Goal: Information Seeking & Learning: Learn about a topic

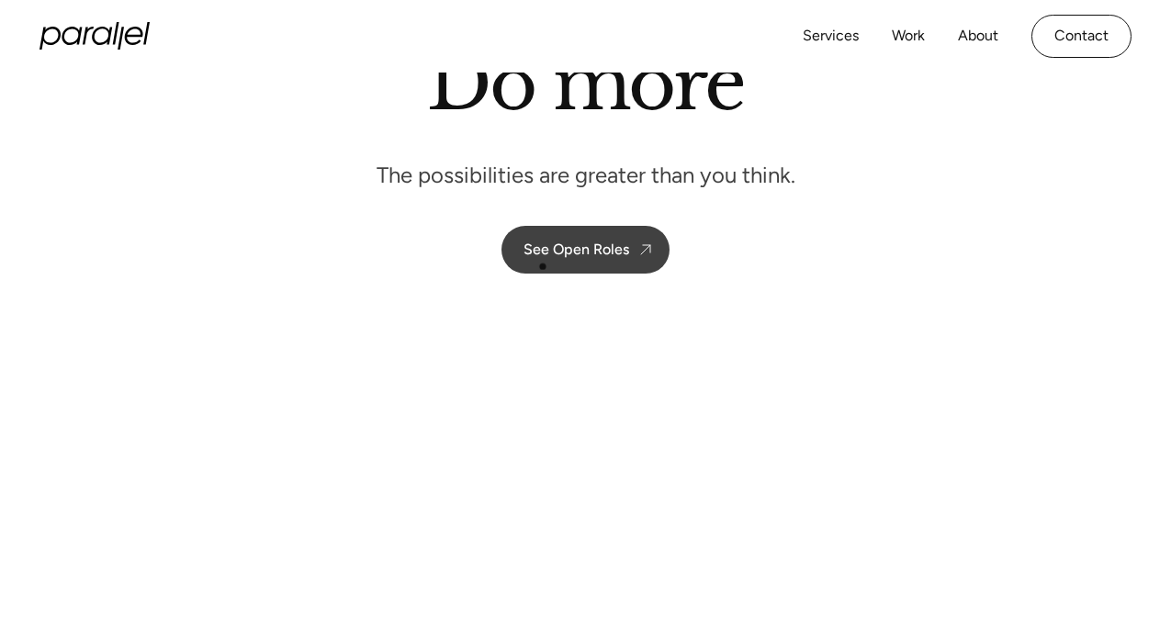
click at [543, 261] on link "See Open Roles" at bounding box center [585, 250] width 168 height 48
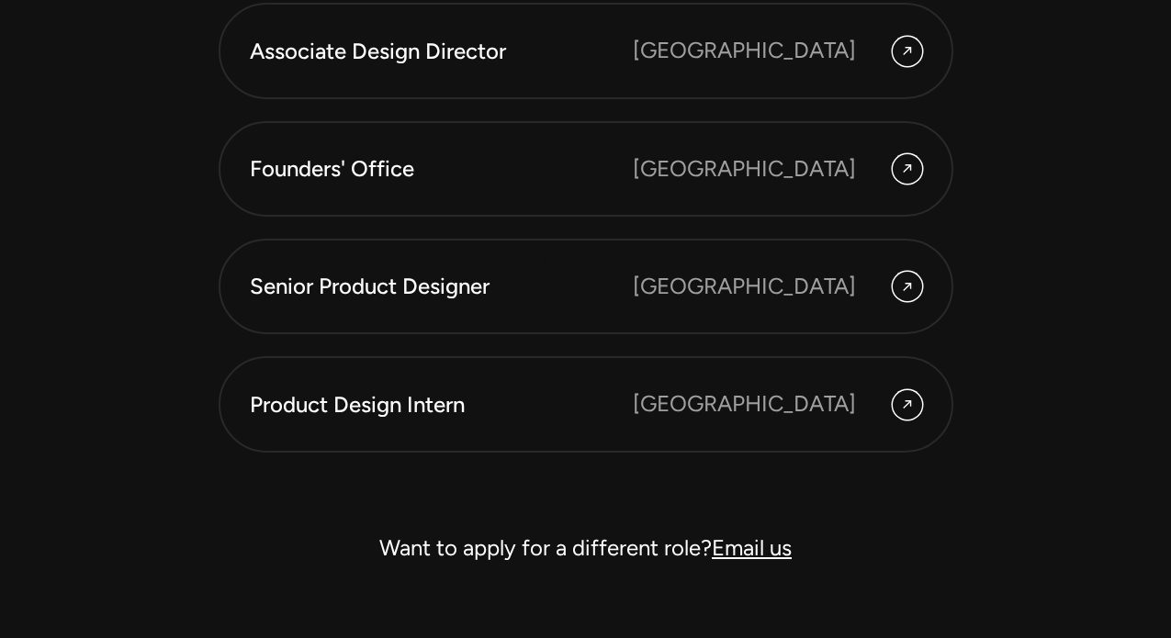
scroll to position [5100, 0]
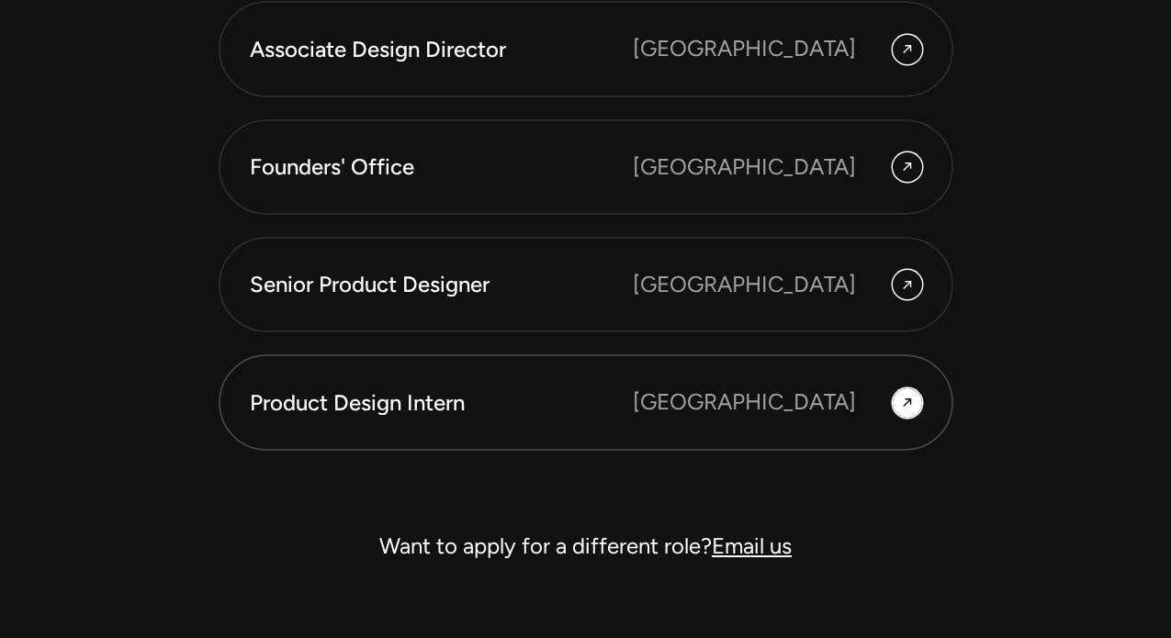
click at [566, 419] on div "Product Design Intern Bangalore" at bounding box center [586, 402] width 672 height 33
click at [896, 388] on div "[GEOGRAPHIC_DATA]" at bounding box center [777, 402] width 289 height 33
click at [903, 397] on icon at bounding box center [907, 402] width 15 height 27
click at [905, 399] on icon at bounding box center [907, 402] width 15 height 27
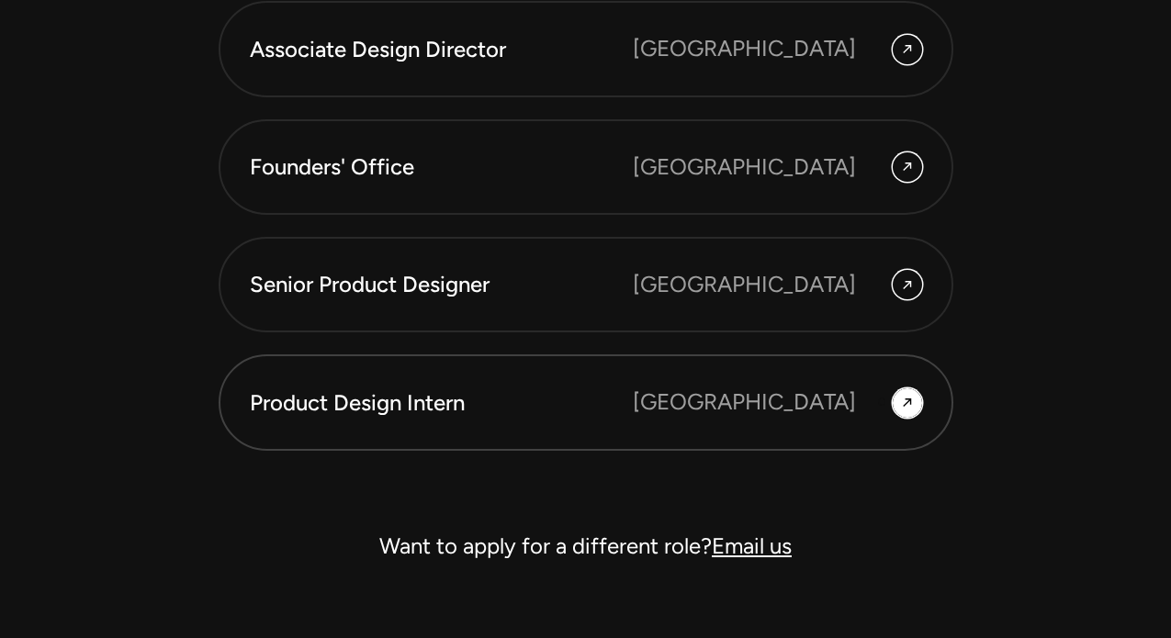
click at [879, 402] on div "[GEOGRAPHIC_DATA]" at bounding box center [777, 402] width 289 height 33
click at [828, 400] on div "[GEOGRAPHIC_DATA]" at bounding box center [744, 402] width 223 height 33
click at [909, 402] on icon at bounding box center [907, 403] width 8 height 8
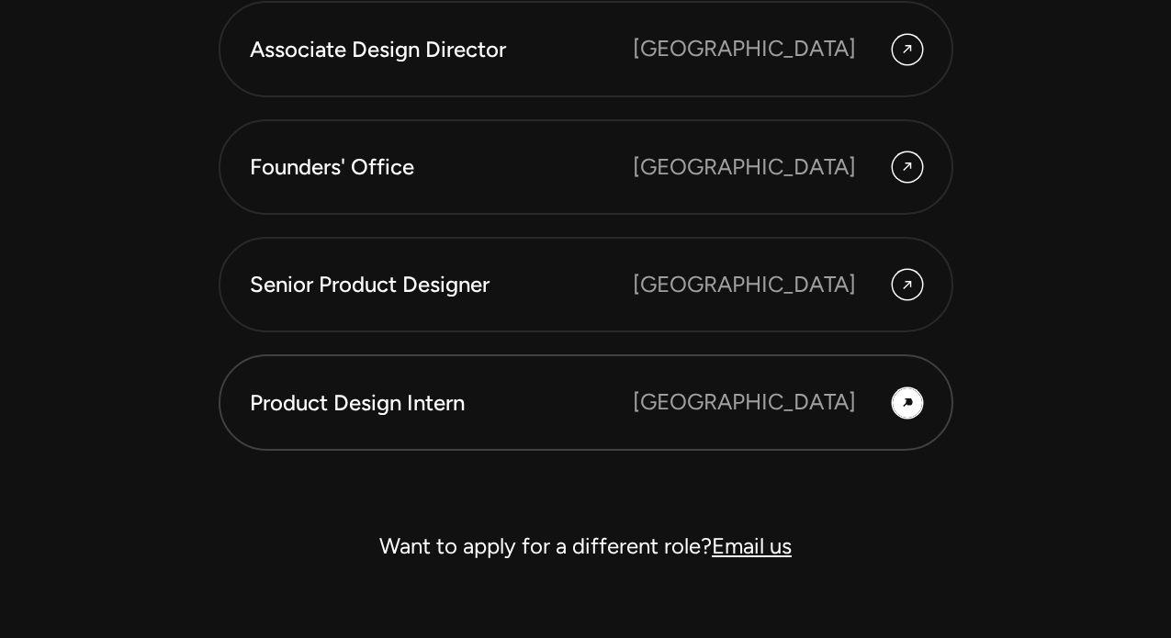
click at [909, 402] on icon at bounding box center [907, 403] width 8 height 8
click at [334, 385] on link "Product Design Intern Bangalore" at bounding box center [586, 402] width 735 height 96
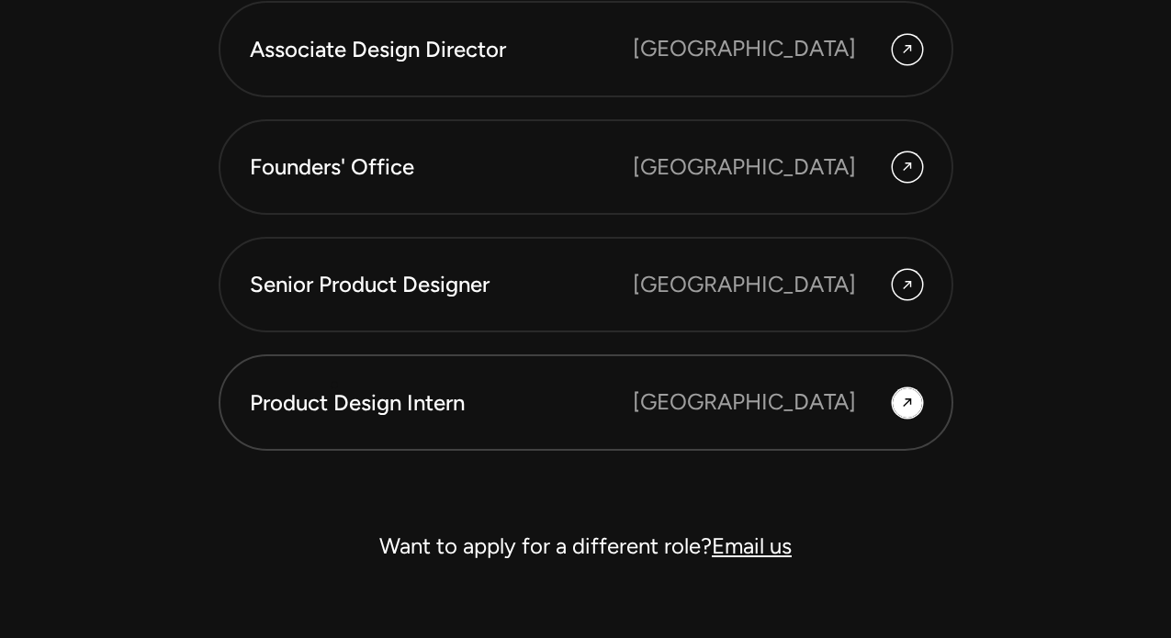
click at [334, 385] on link "Product Design Intern Bangalore" at bounding box center [586, 402] width 735 height 96
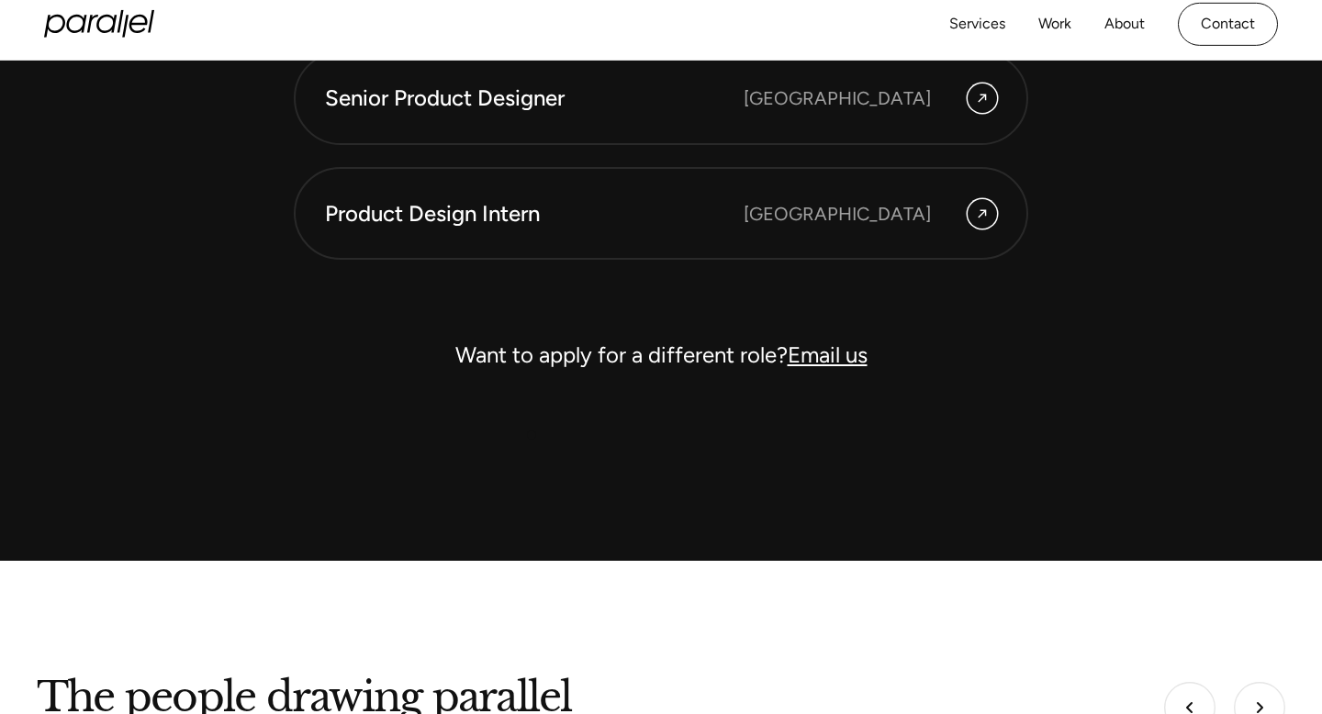
scroll to position [5234, 0]
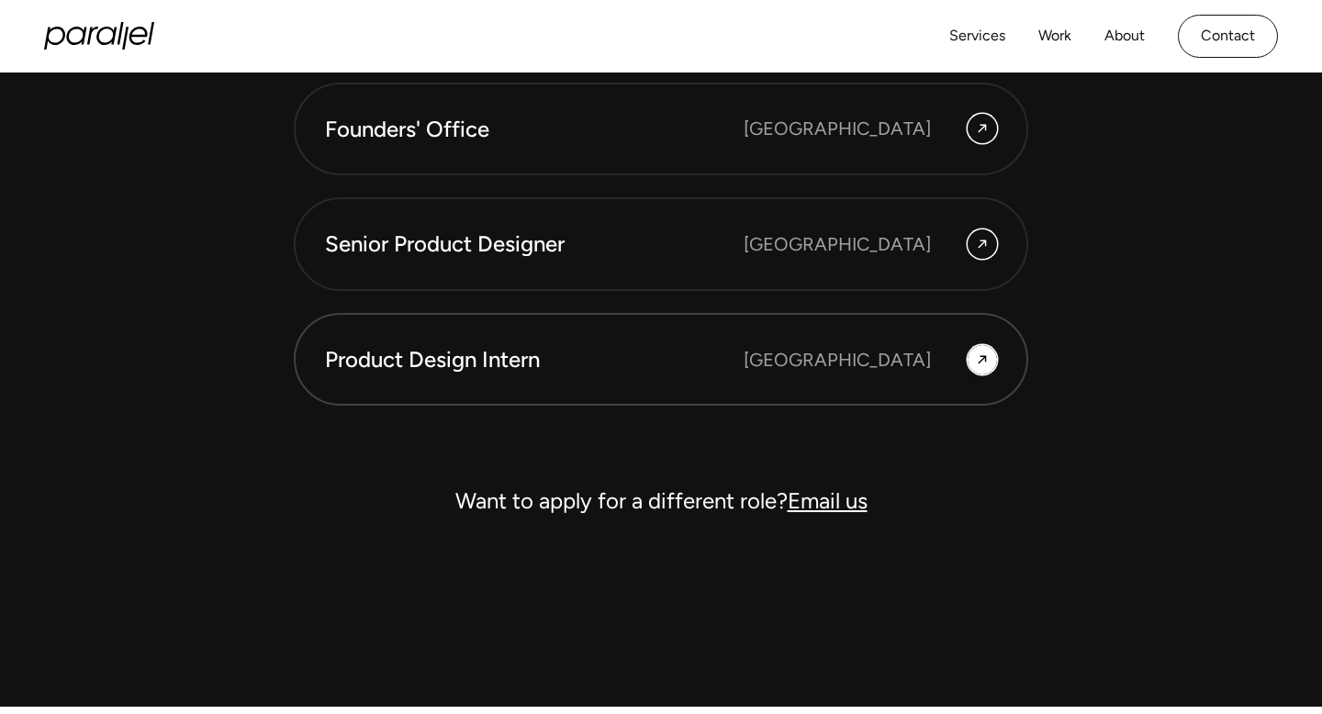
click at [975, 371] on div at bounding box center [982, 360] width 15 height 22
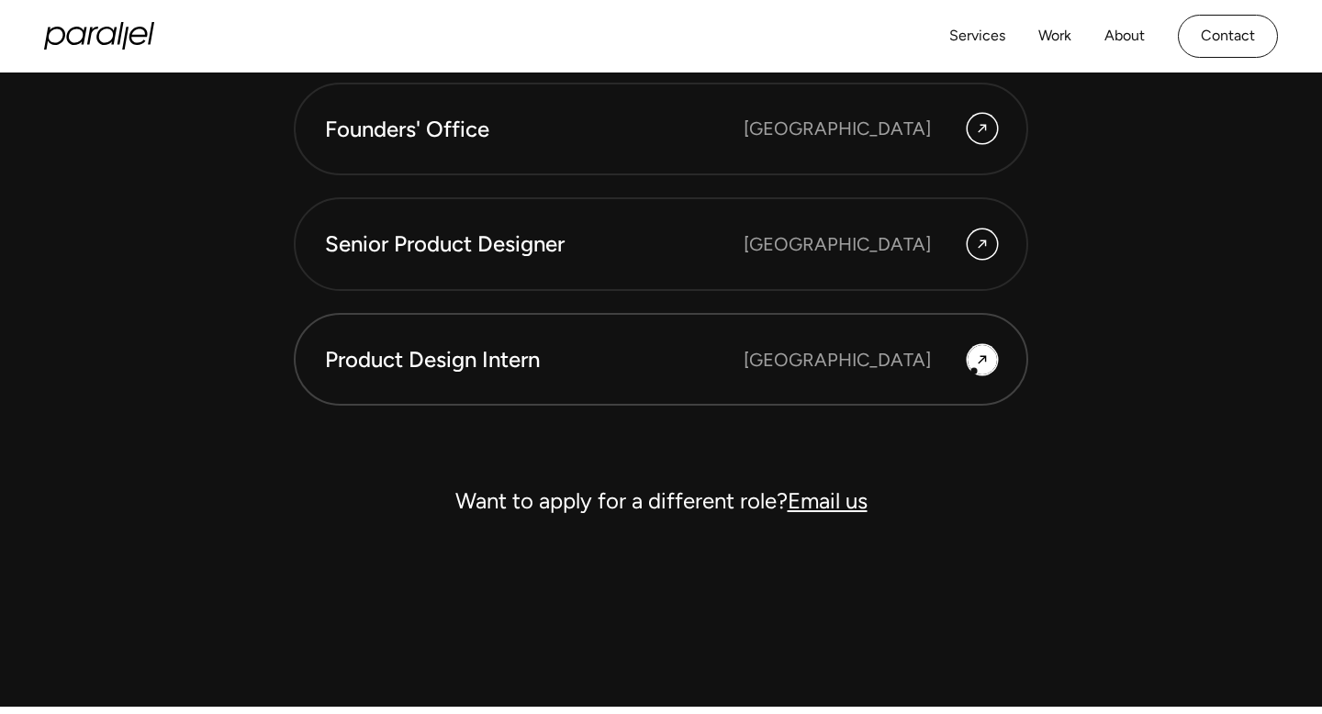
click at [975, 371] on div at bounding box center [982, 360] width 15 height 22
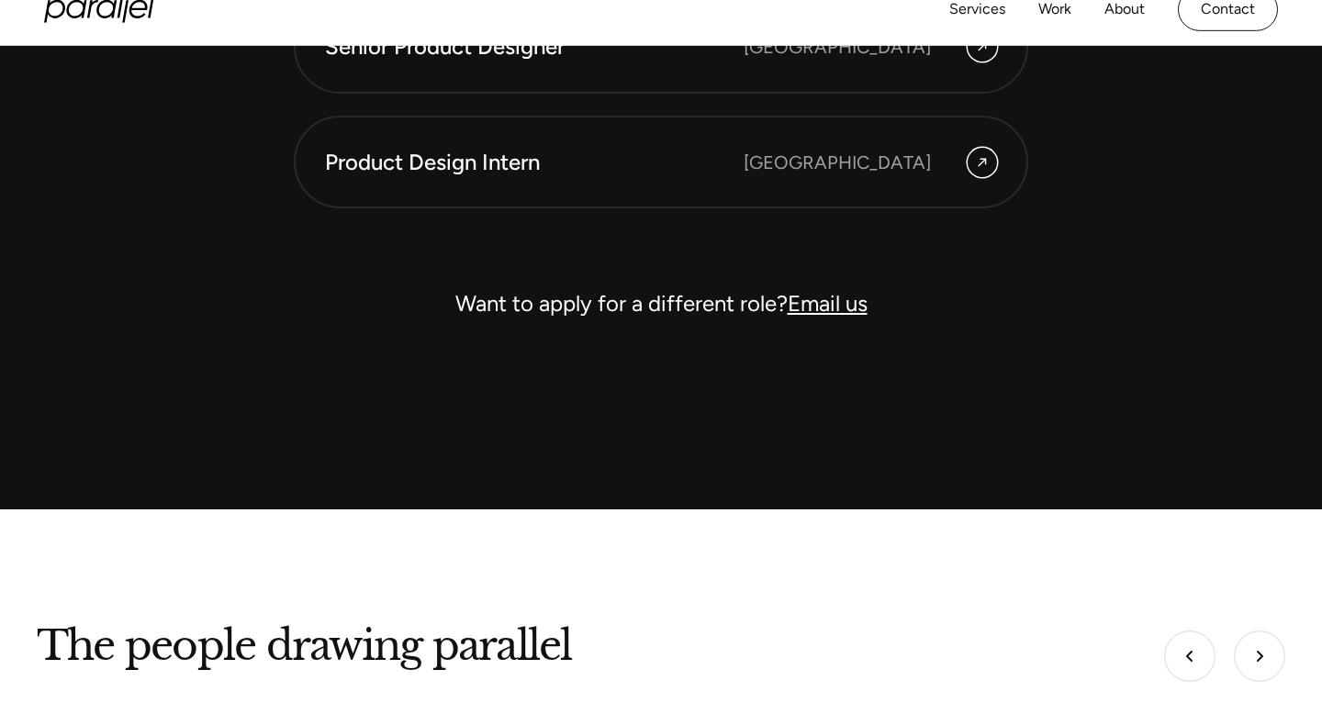
scroll to position [5416, 0]
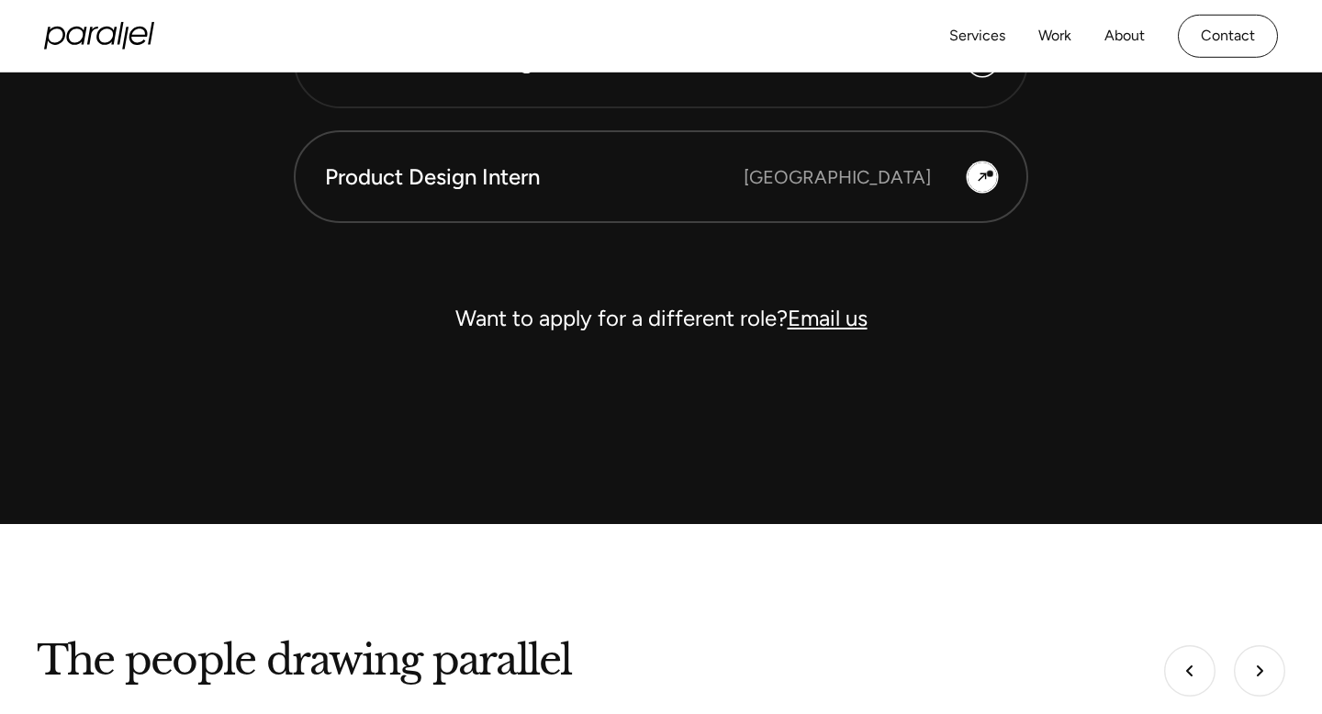
click at [989, 174] on icon at bounding box center [982, 177] width 15 height 22
click at [424, 186] on div "Product Design Intern" at bounding box center [534, 177] width 419 height 31
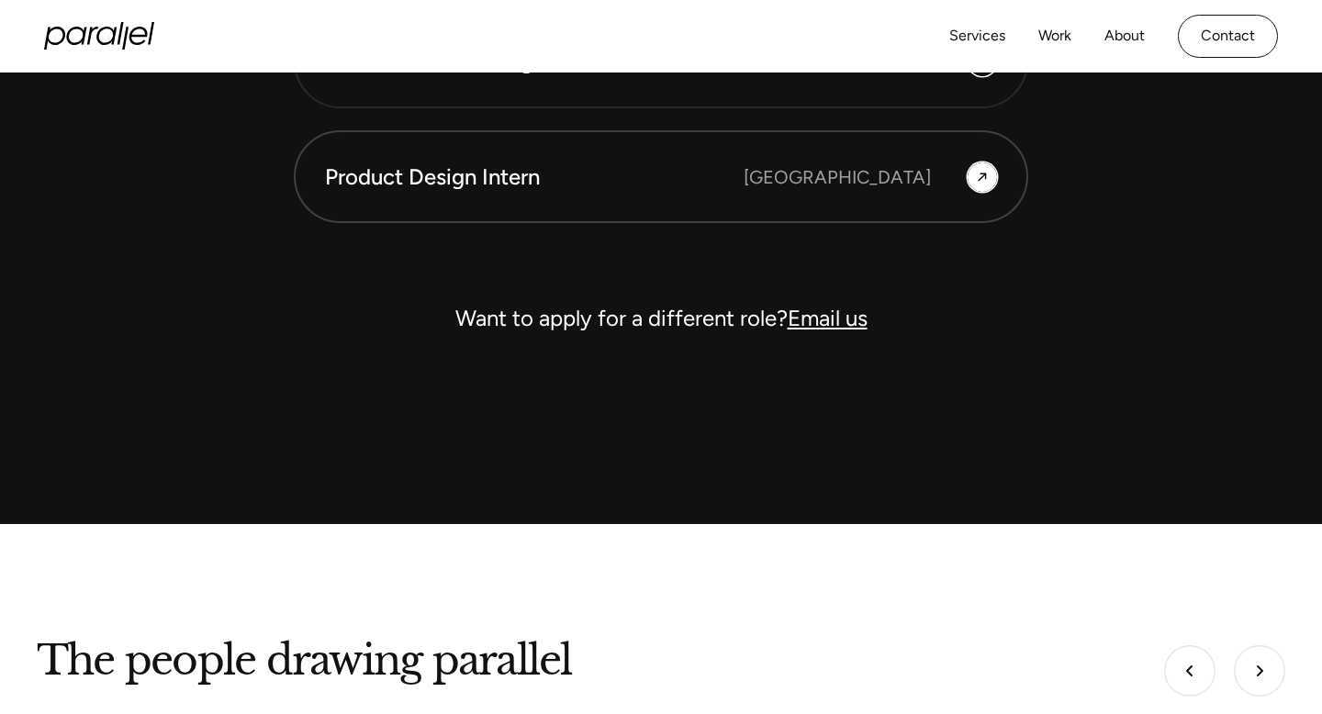
click at [424, 186] on div "Product Design Intern" at bounding box center [534, 177] width 419 height 31
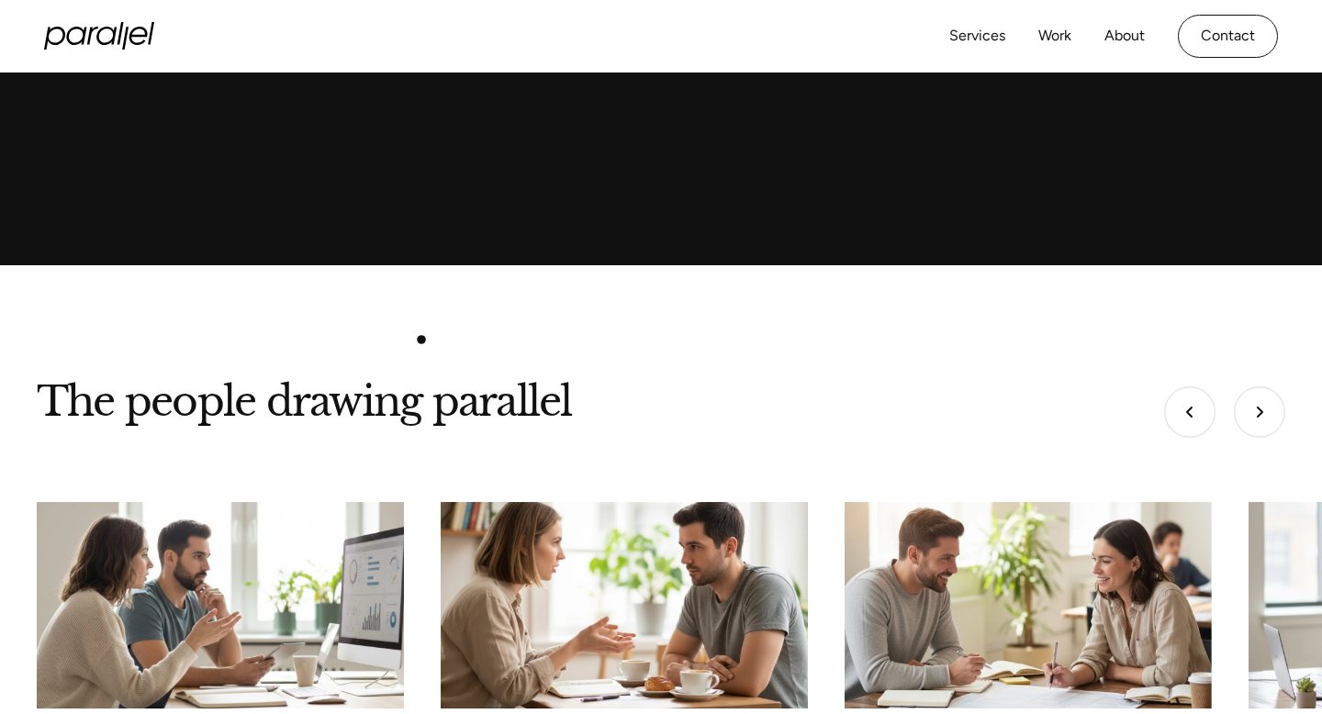
scroll to position [5084, 0]
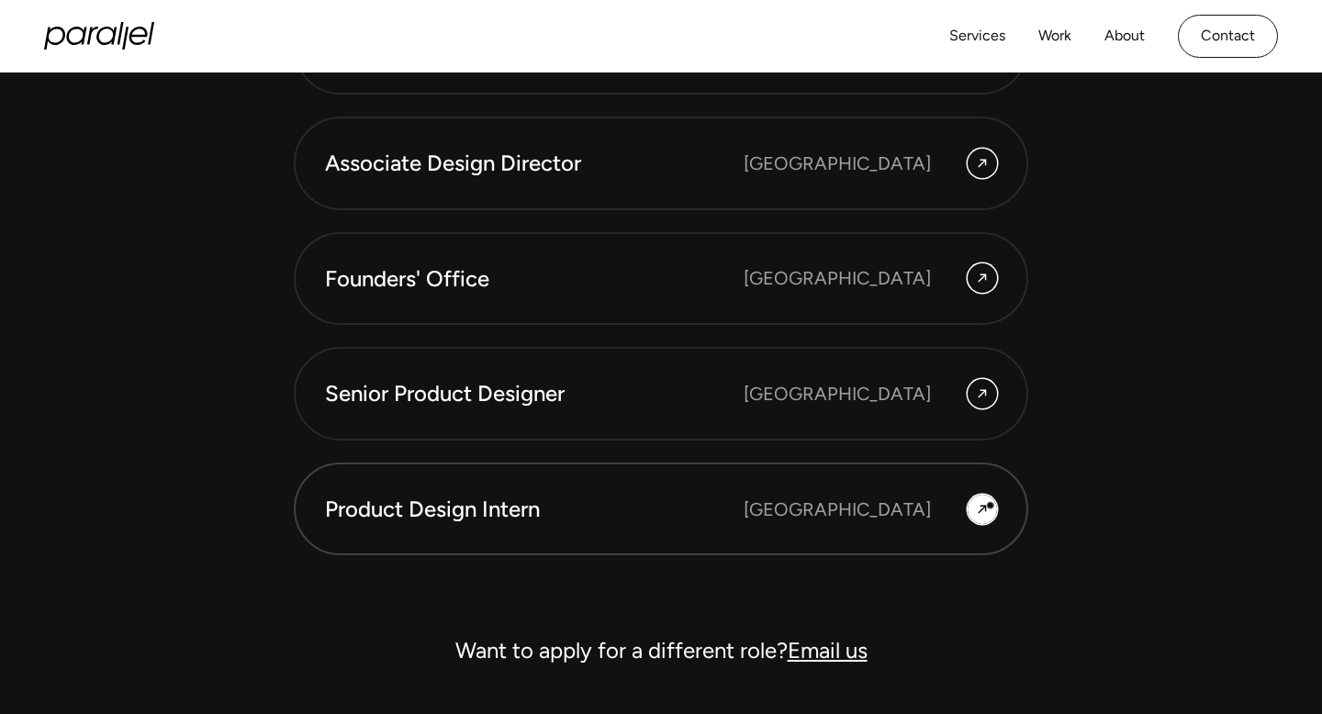
click at [989, 505] on icon at bounding box center [982, 510] width 15 height 22
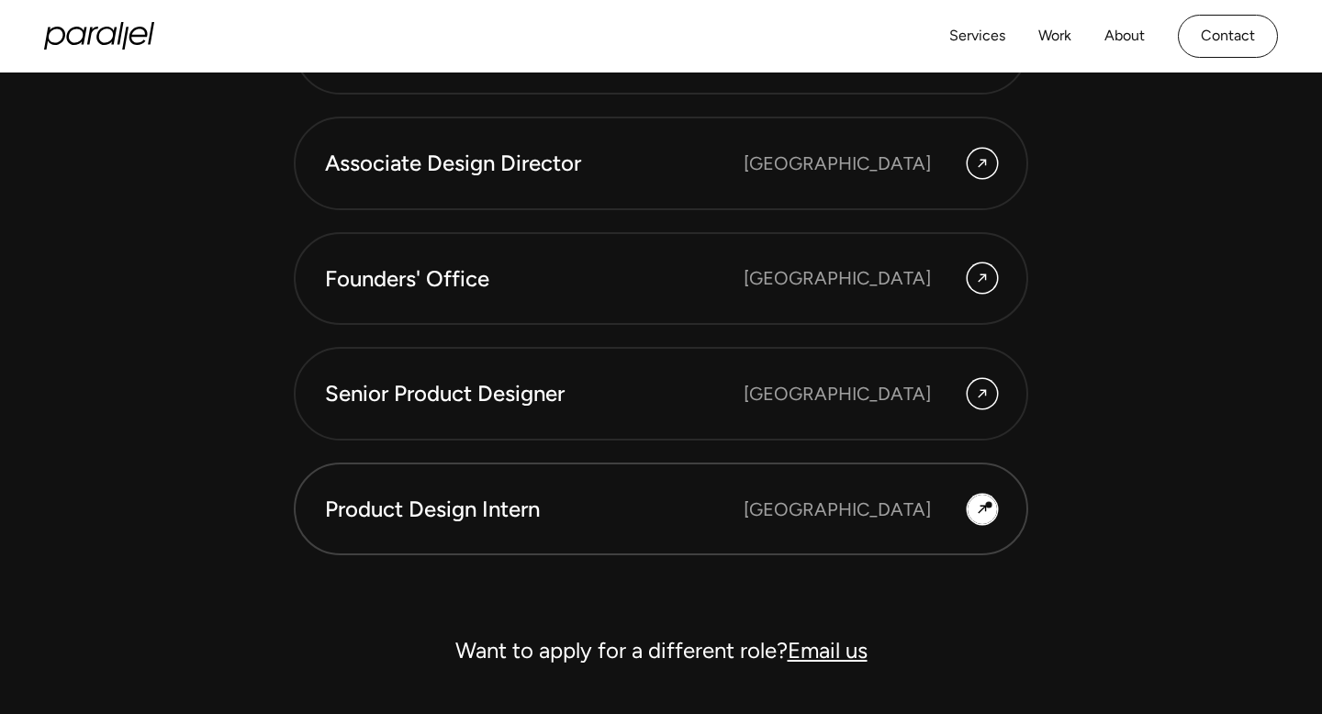
click at [989, 505] on icon at bounding box center [982, 510] width 15 height 22
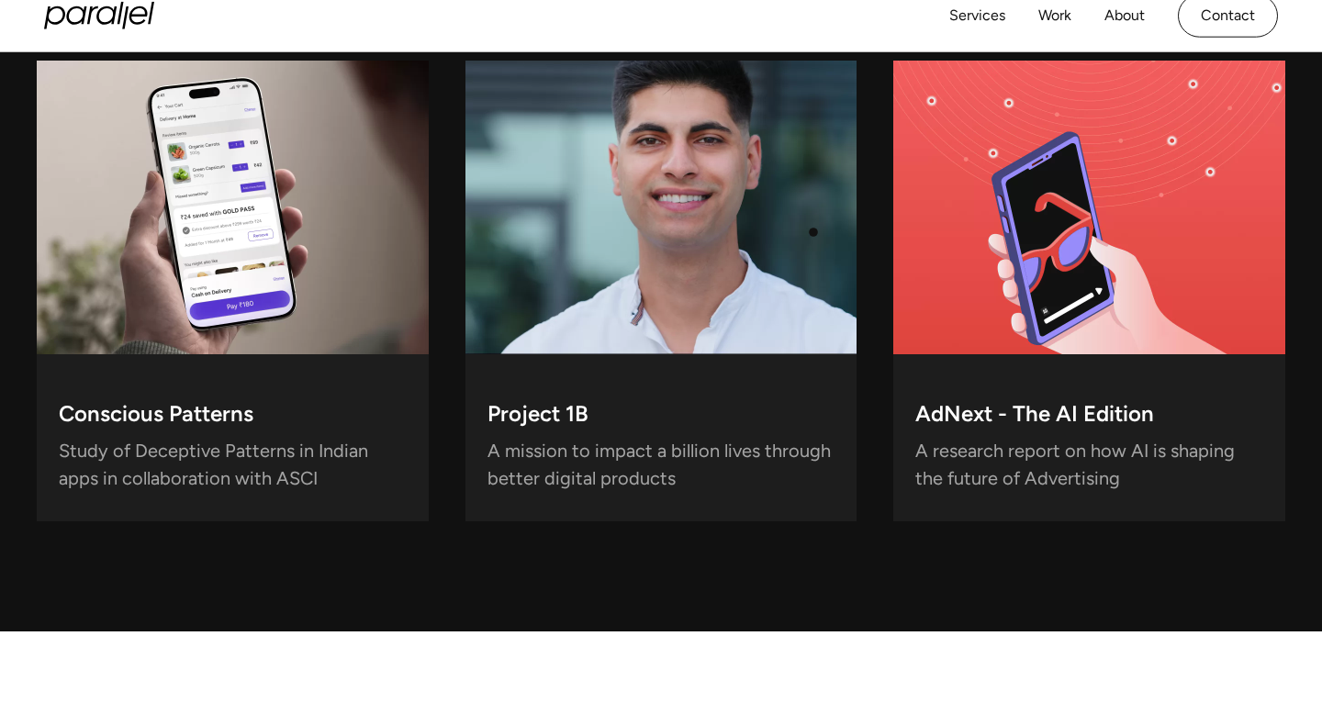
scroll to position [4740, 0]
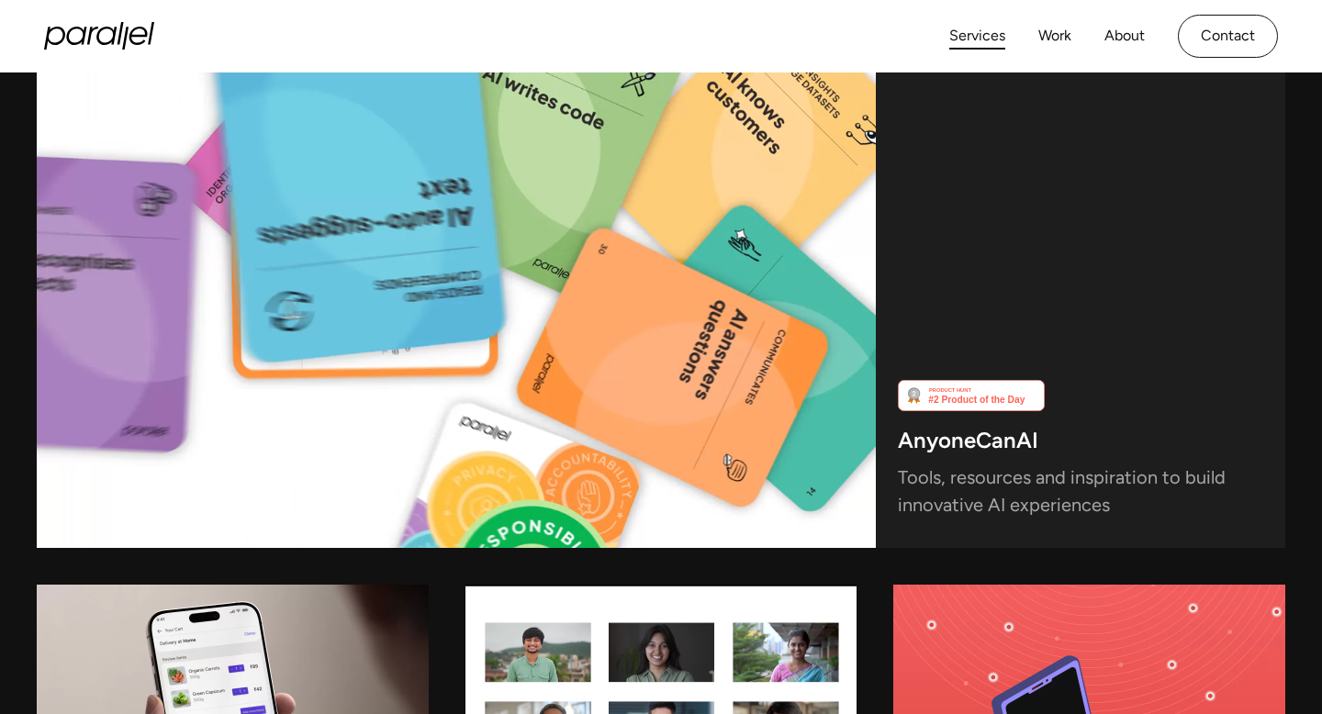
click at [984, 28] on link "Services" at bounding box center [978, 36] width 56 height 27
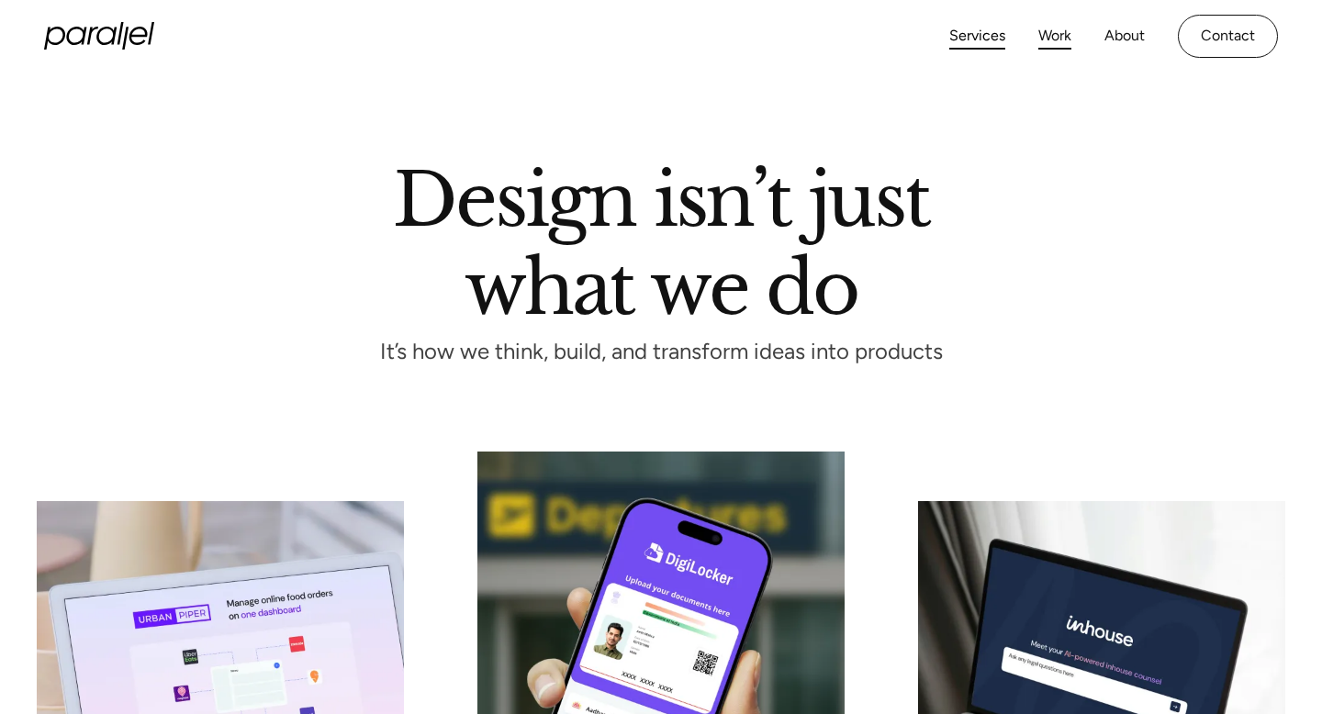
click at [1044, 32] on link "Work" at bounding box center [1055, 36] width 33 height 27
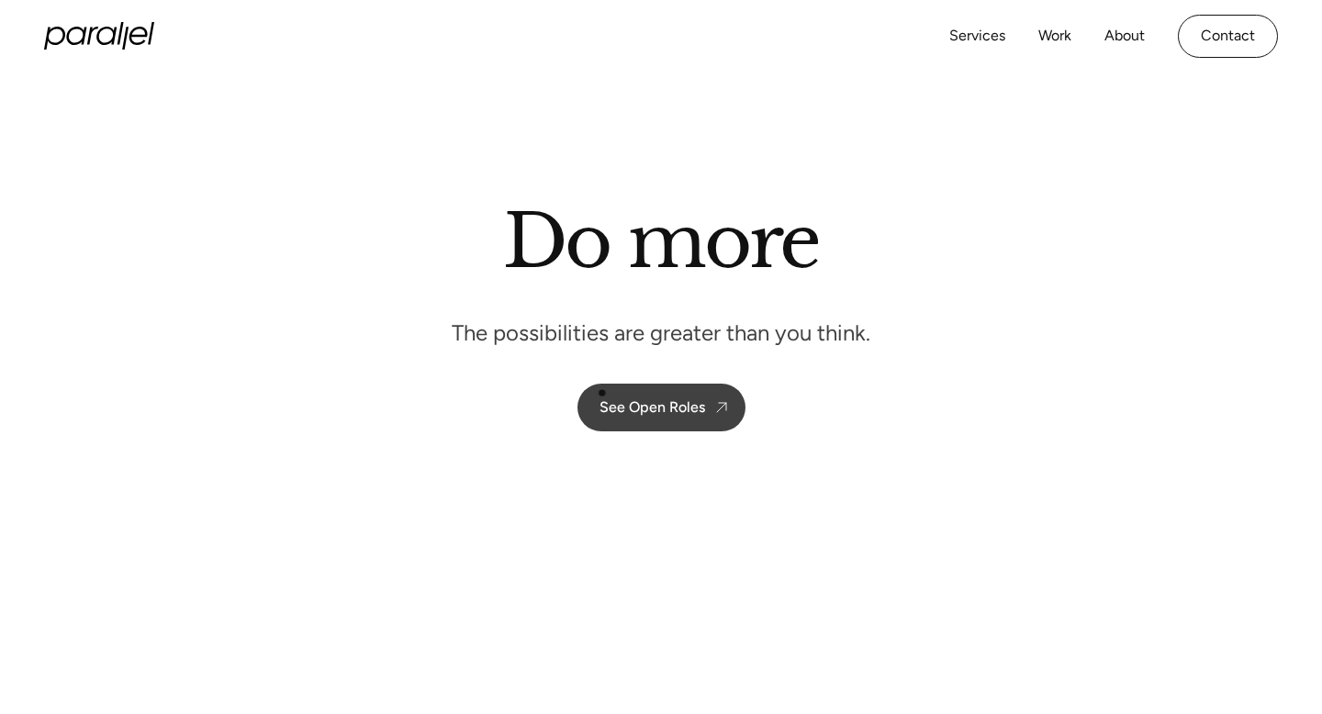
click at [625, 400] on div "See Open Roles" at bounding box center [653, 407] width 106 height 17
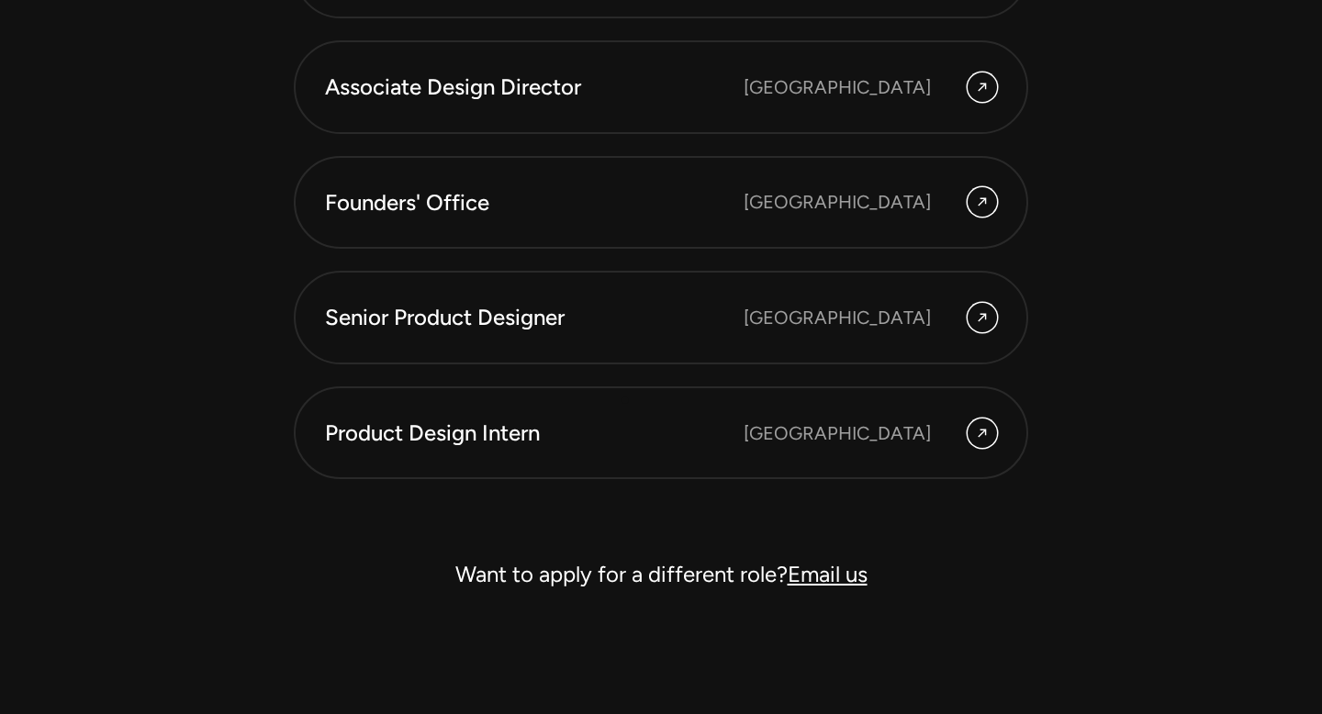
scroll to position [5374, 0]
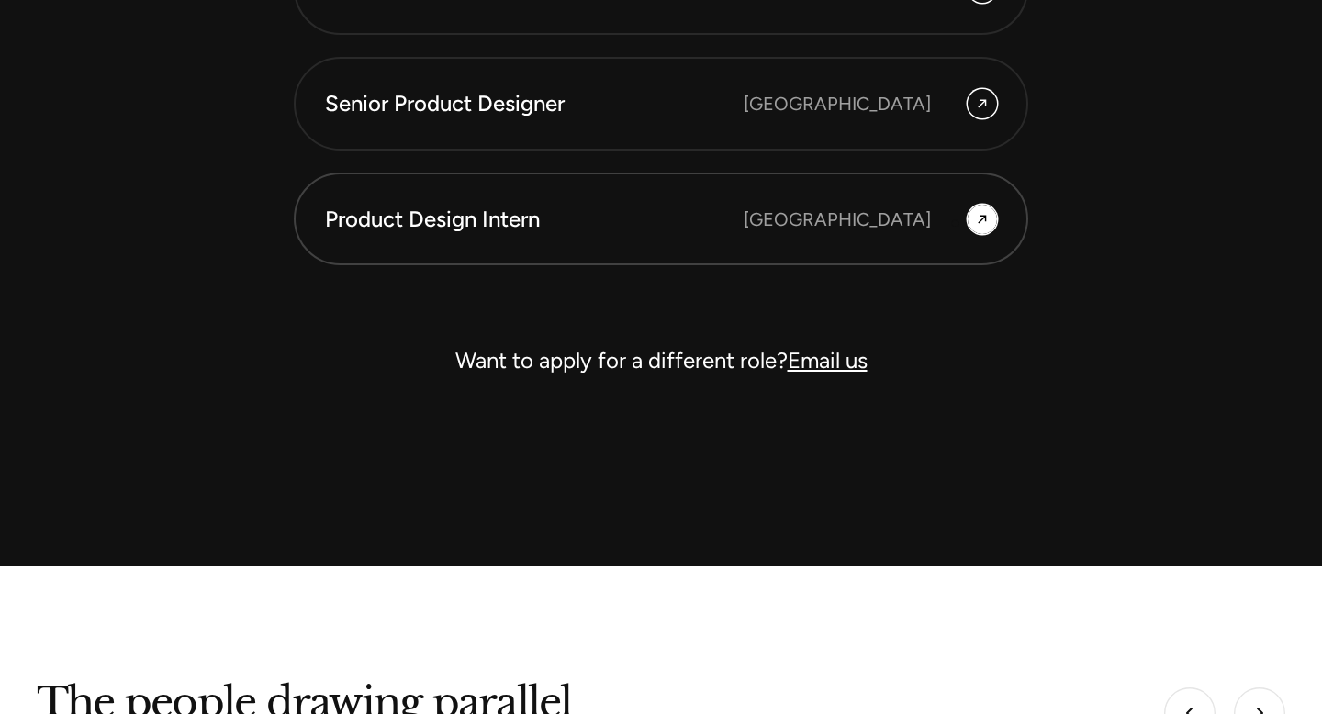
click at [962, 224] on div "[GEOGRAPHIC_DATA]" at bounding box center [870, 219] width 253 height 29
click at [962, 224] on div "Bangalore" at bounding box center [870, 219] width 253 height 29
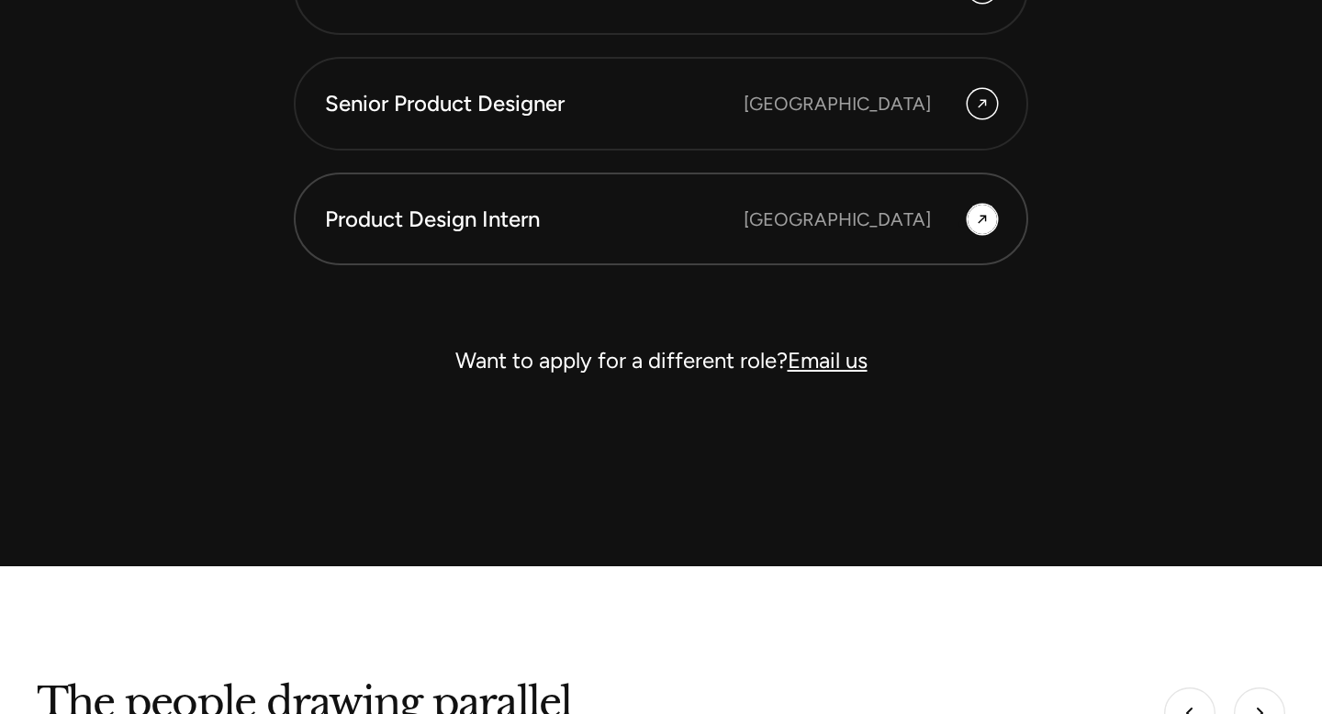
click at [962, 224] on div "Bangalore" at bounding box center [870, 219] width 253 height 29
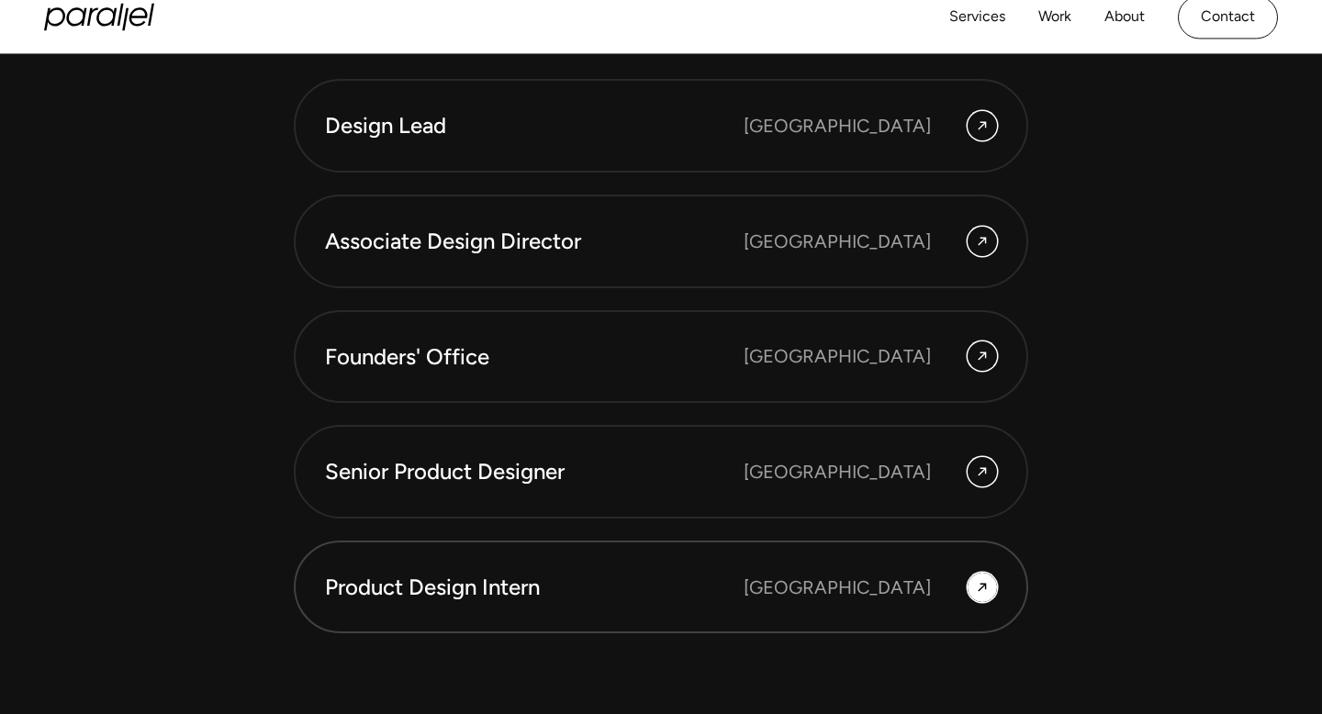
scroll to position [5002, 0]
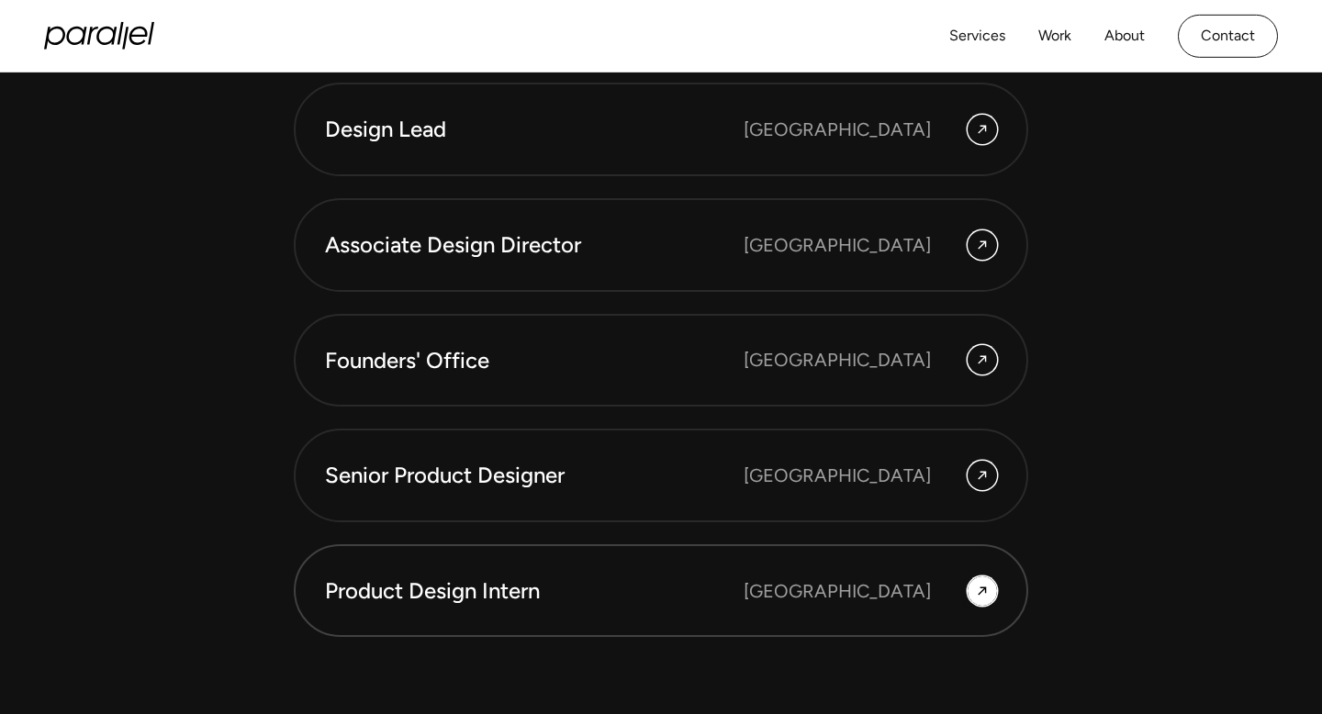
click at [967, 605] on div "Bangalore" at bounding box center [870, 591] width 253 height 29
click at [976, 490] on div "Senior Product Designer Bengaluru" at bounding box center [661, 475] width 672 height 31
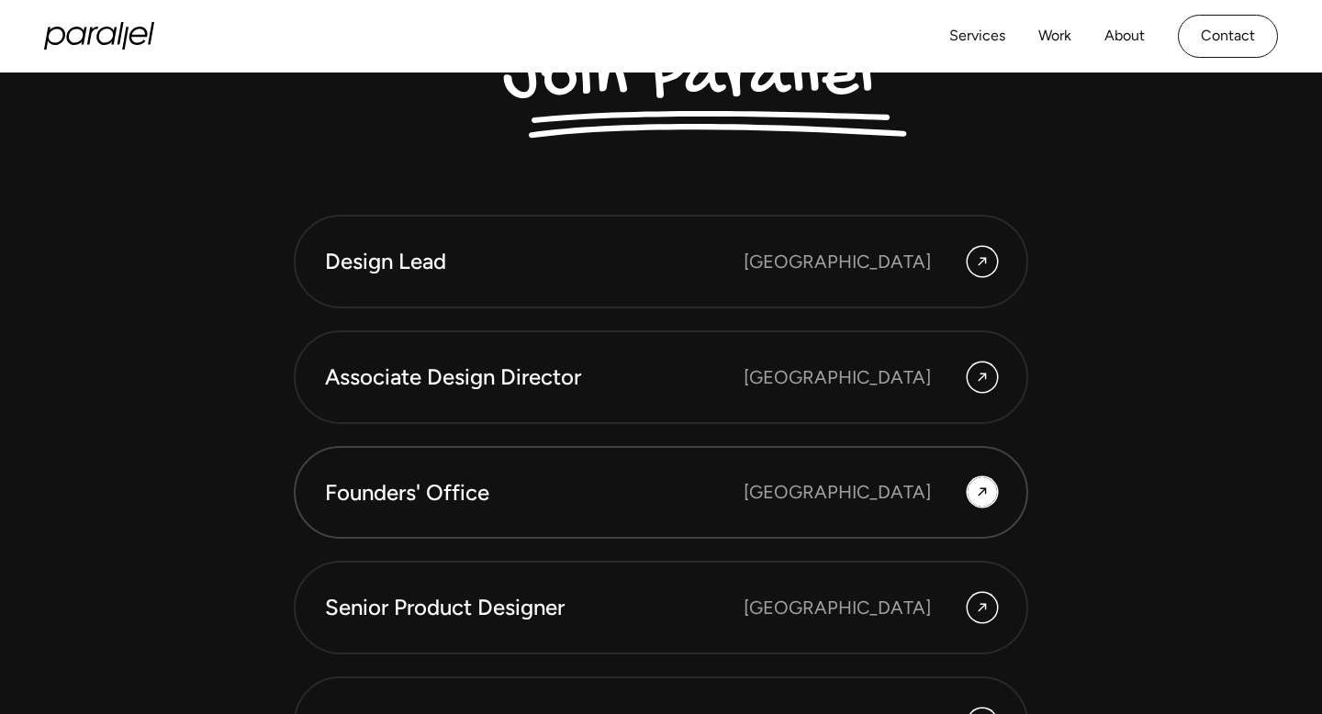
scroll to position [4853, 0]
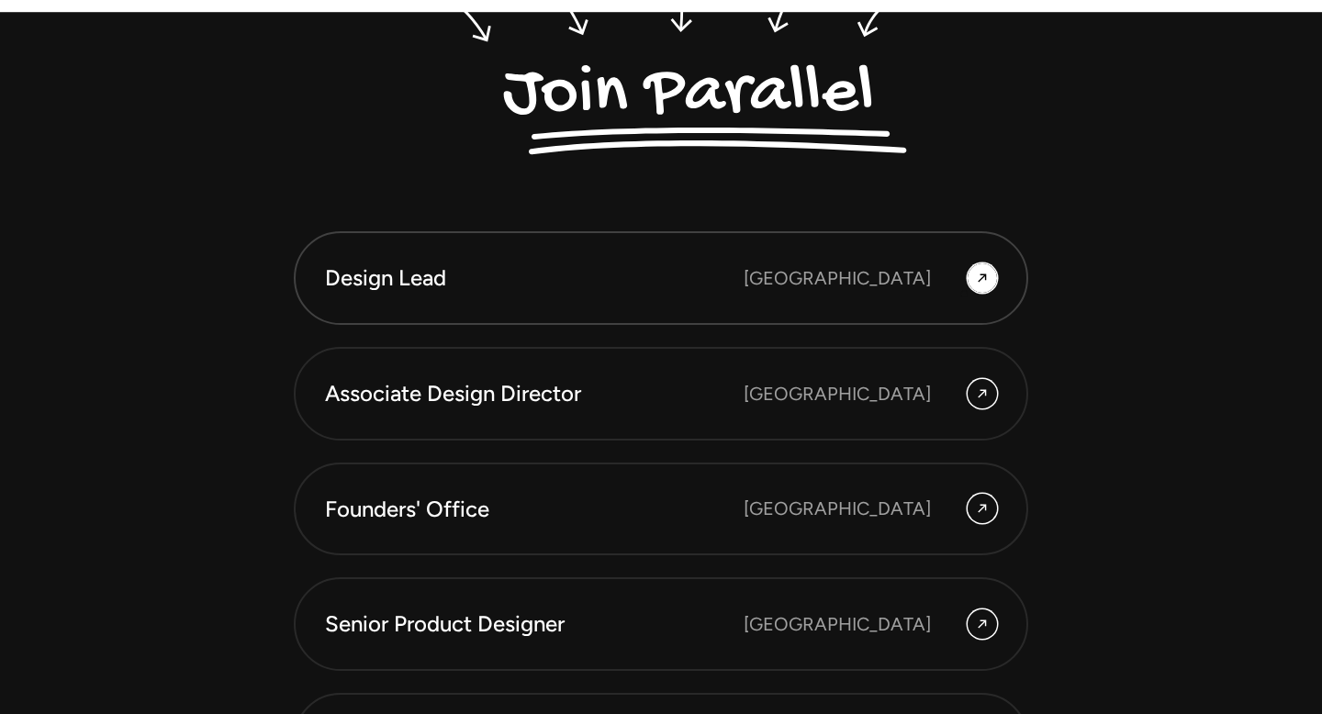
click at [973, 286] on div at bounding box center [982, 278] width 29 height 29
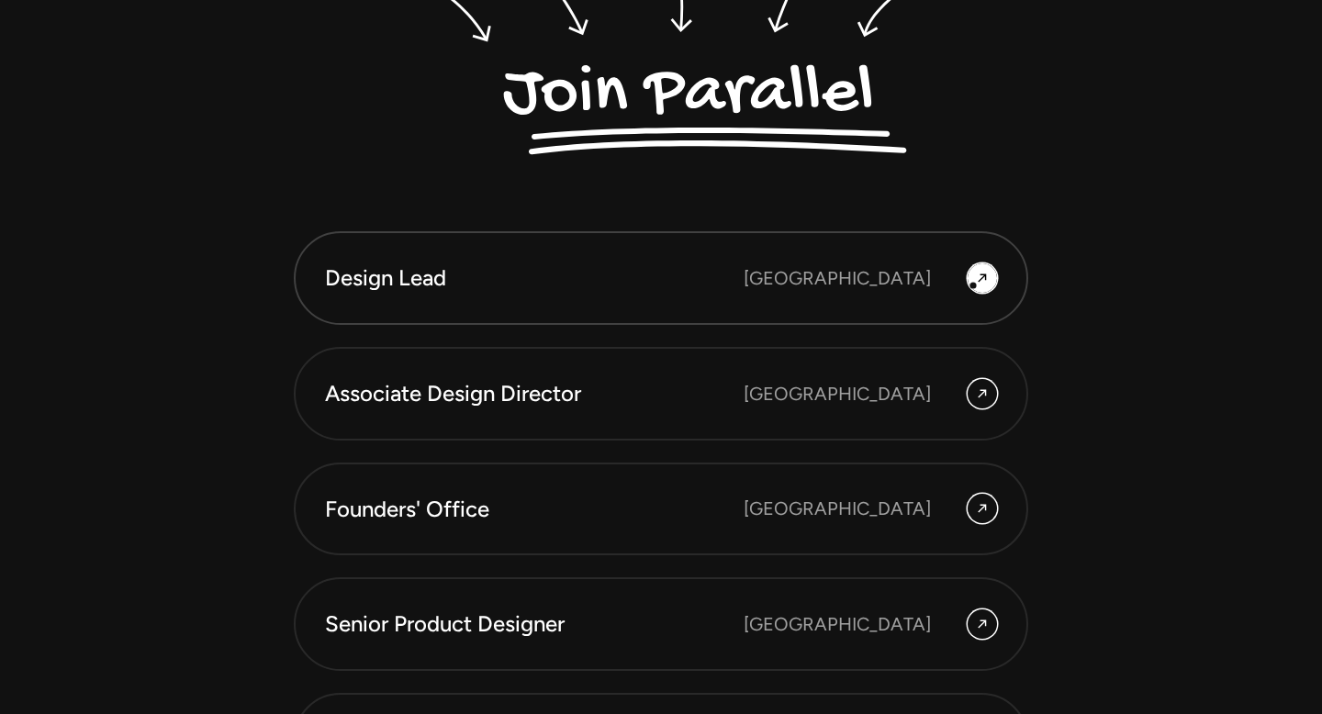
click at [973, 286] on div at bounding box center [982, 278] width 29 height 29
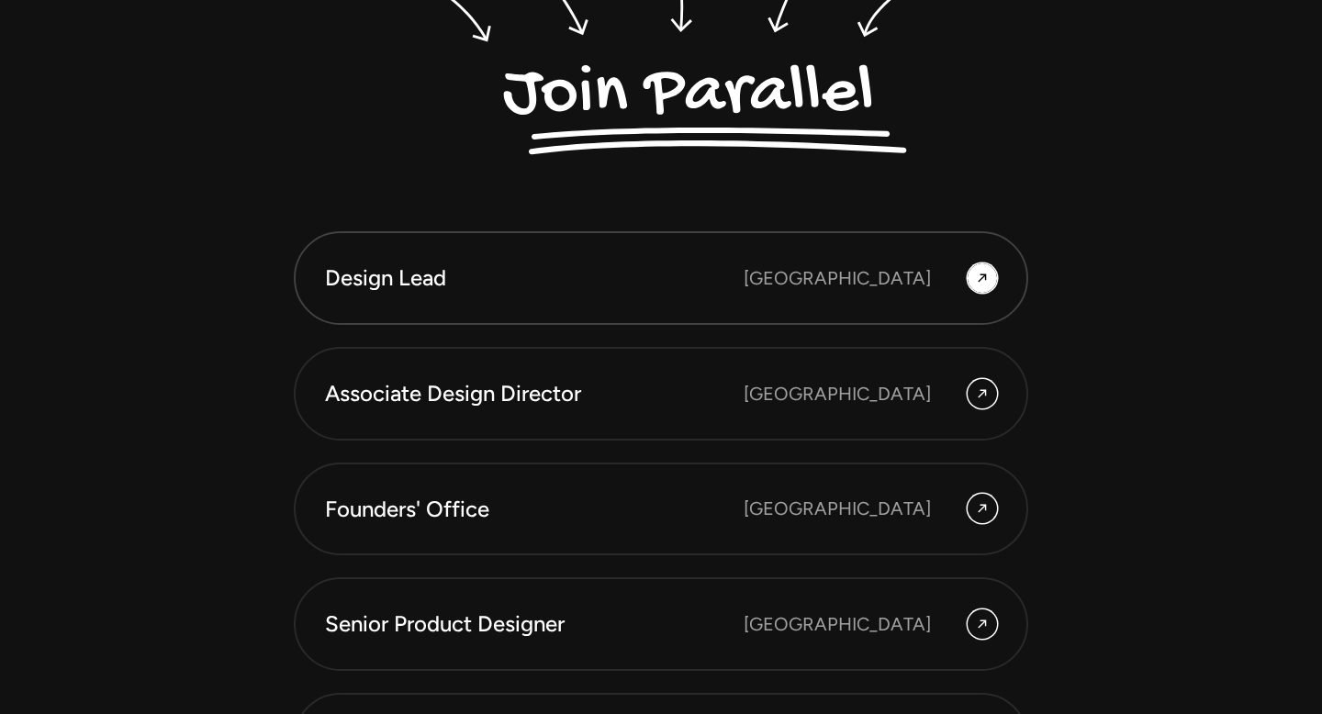
click at [887, 284] on div "Bangalore" at bounding box center [837, 278] width 187 height 28
click at [468, 270] on div "Design Lead" at bounding box center [534, 278] width 419 height 31
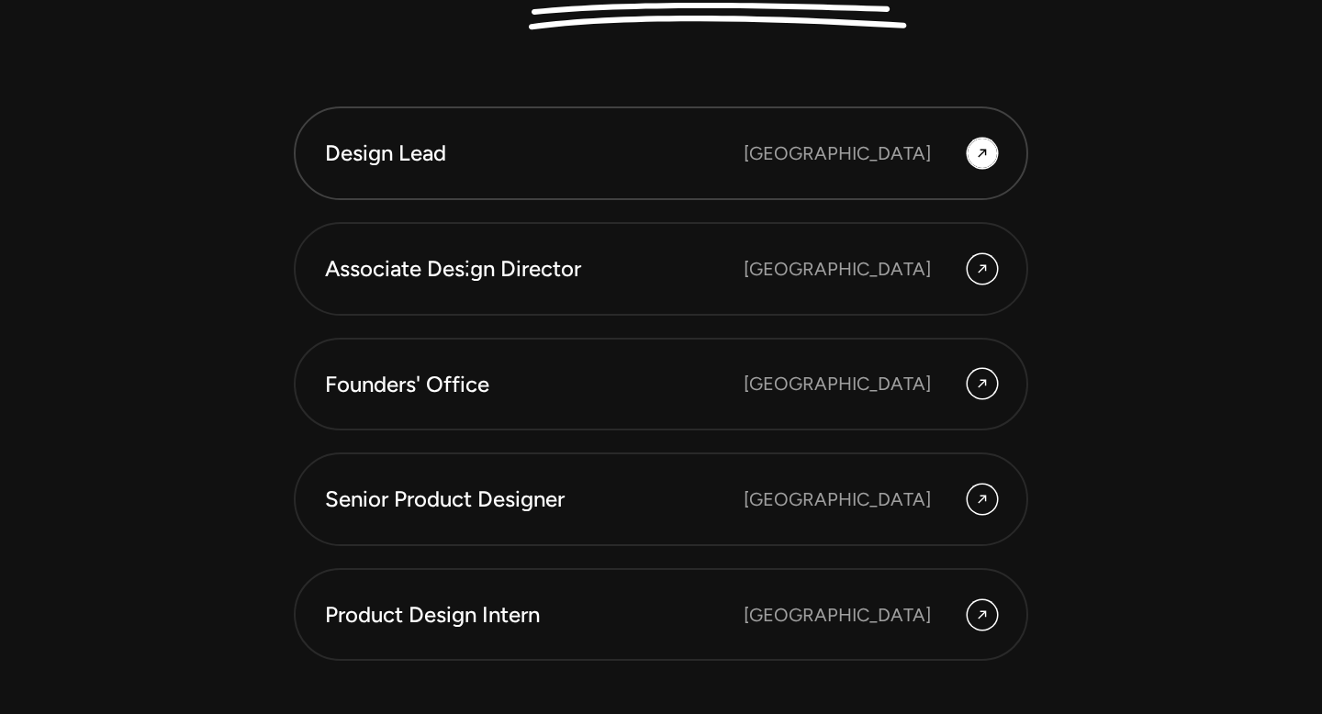
scroll to position [5226, 0]
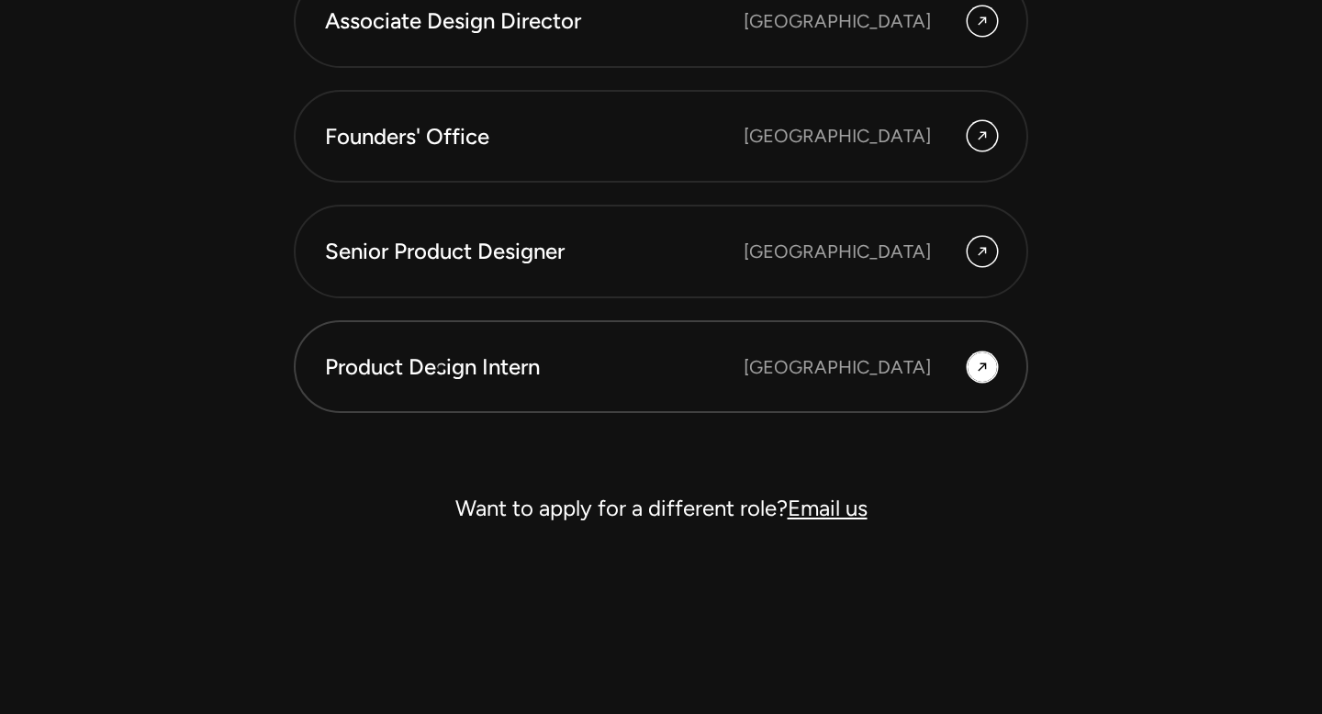
click at [439, 371] on div "Product Design Intern" at bounding box center [534, 367] width 419 height 31
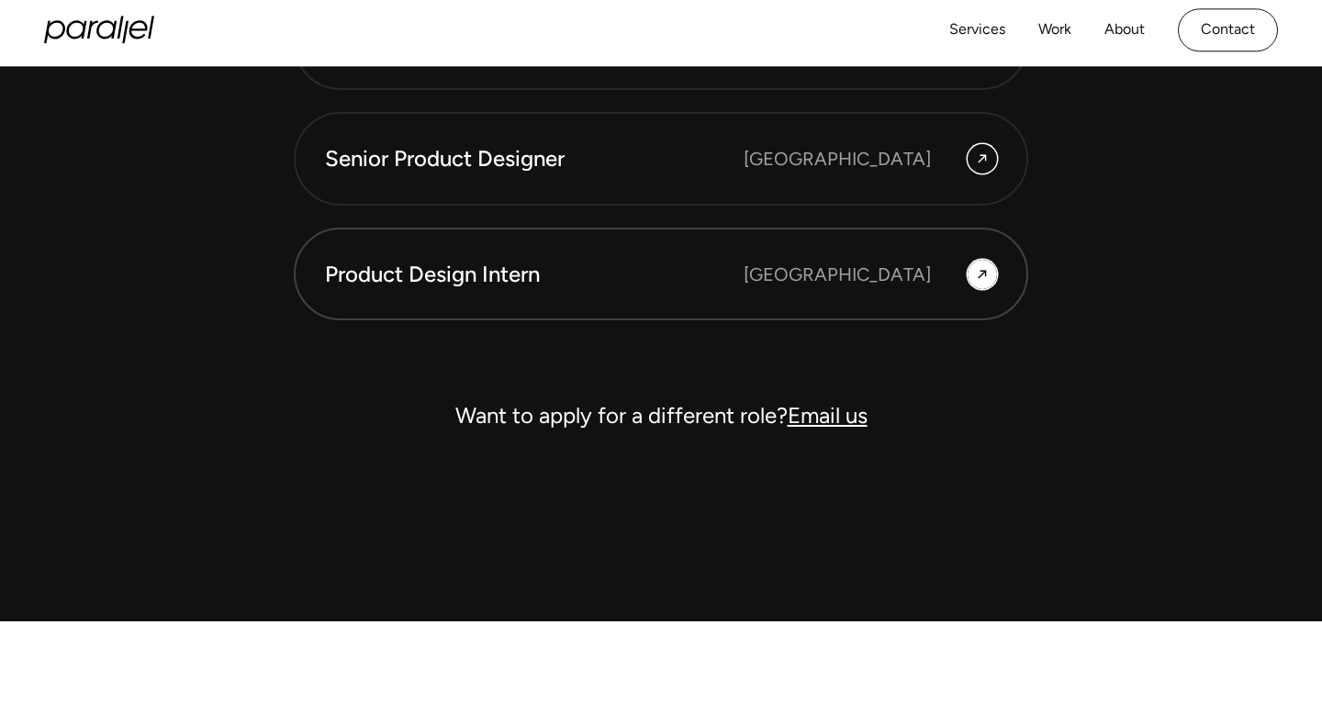
scroll to position [5318, 0]
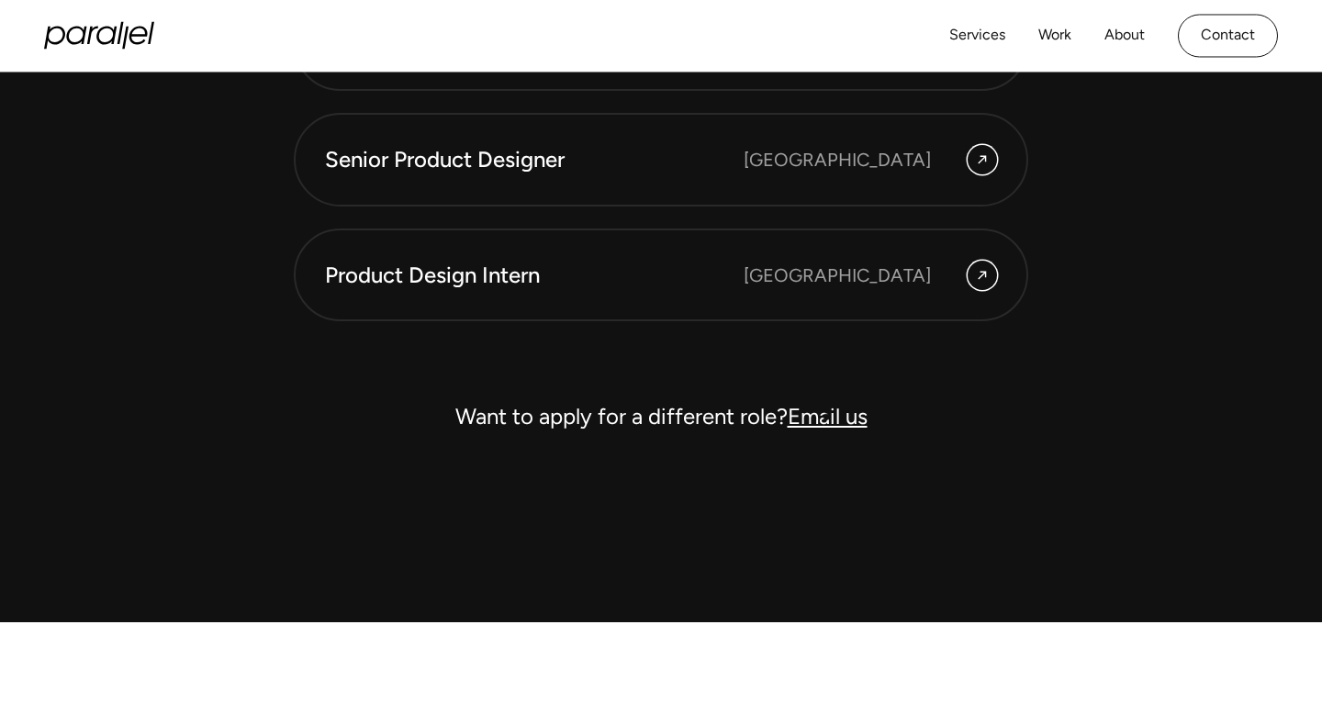
click at [825, 414] on link "Email us" at bounding box center [828, 416] width 80 height 27
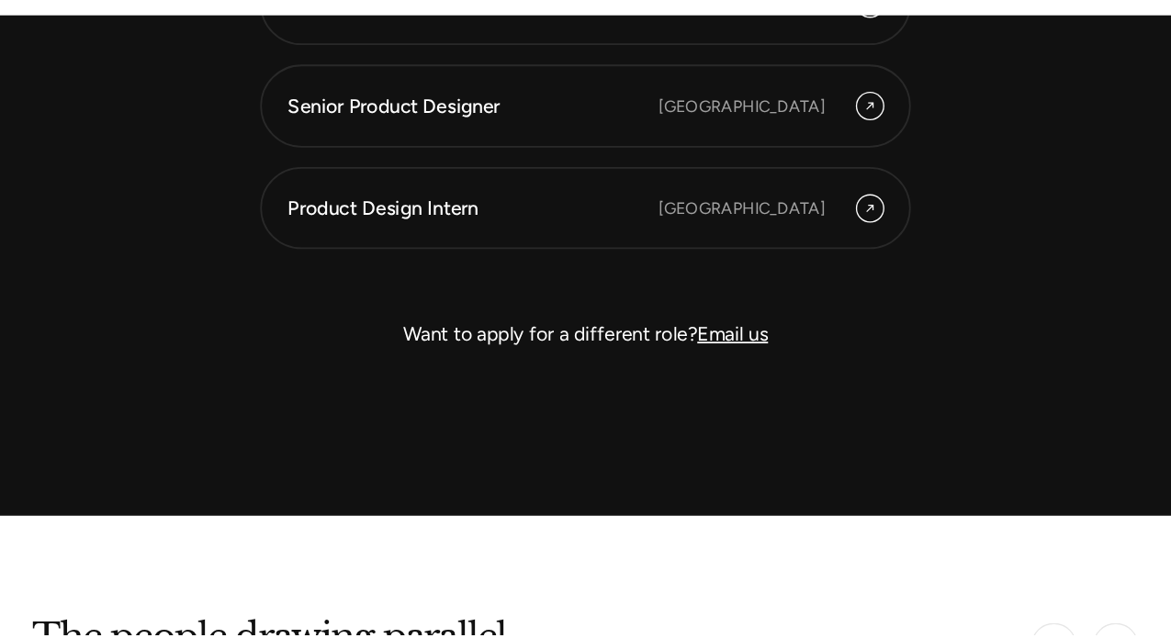
scroll to position [5266, 0]
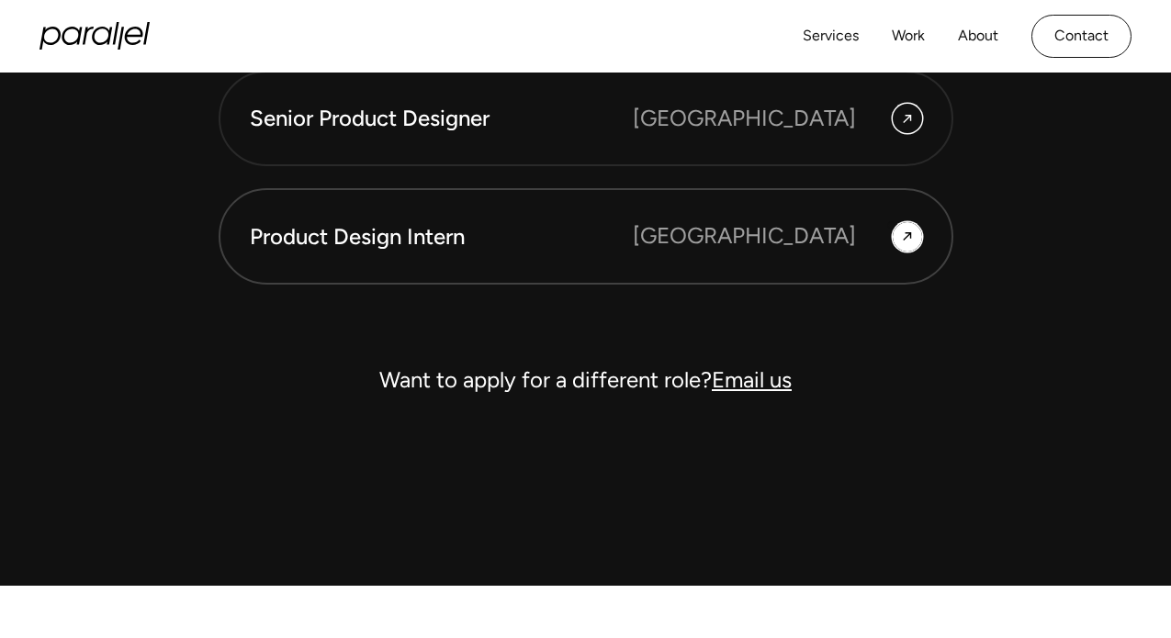
click at [896, 226] on div at bounding box center [907, 236] width 29 height 29
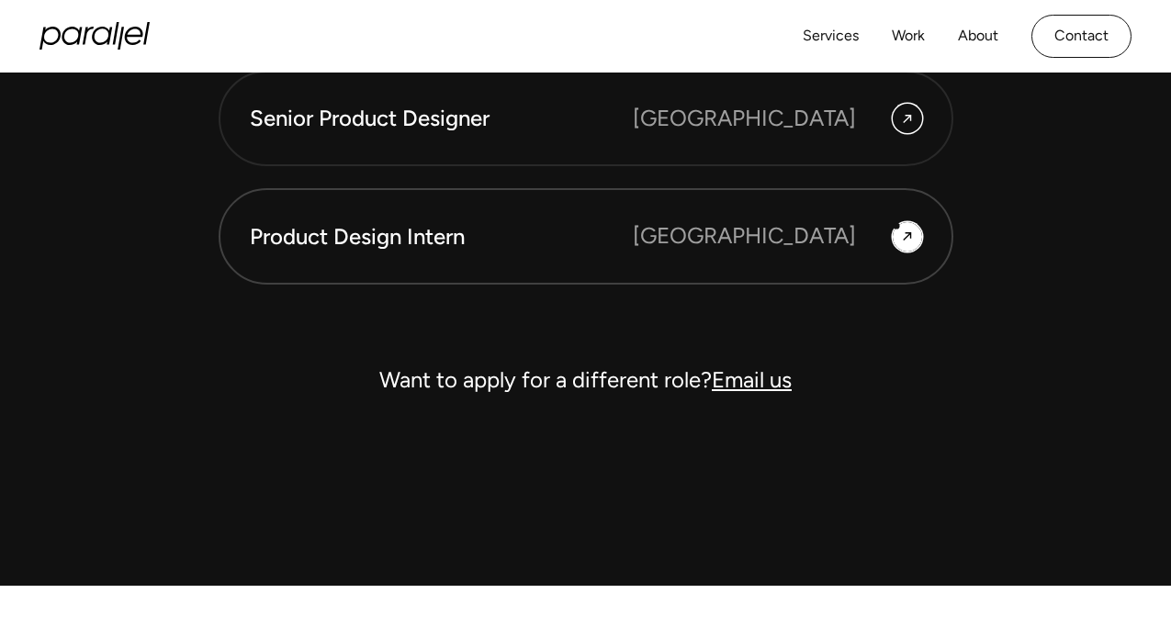
click at [896, 226] on div at bounding box center [907, 236] width 29 height 29
click at [835, 234] on div "Bangalore" at bounding box center [744, 235] width 223 height 33
click at [356, 219] on div "Product Design Intern Bangalore" at bounding box center [586, 235] width 672 height 33
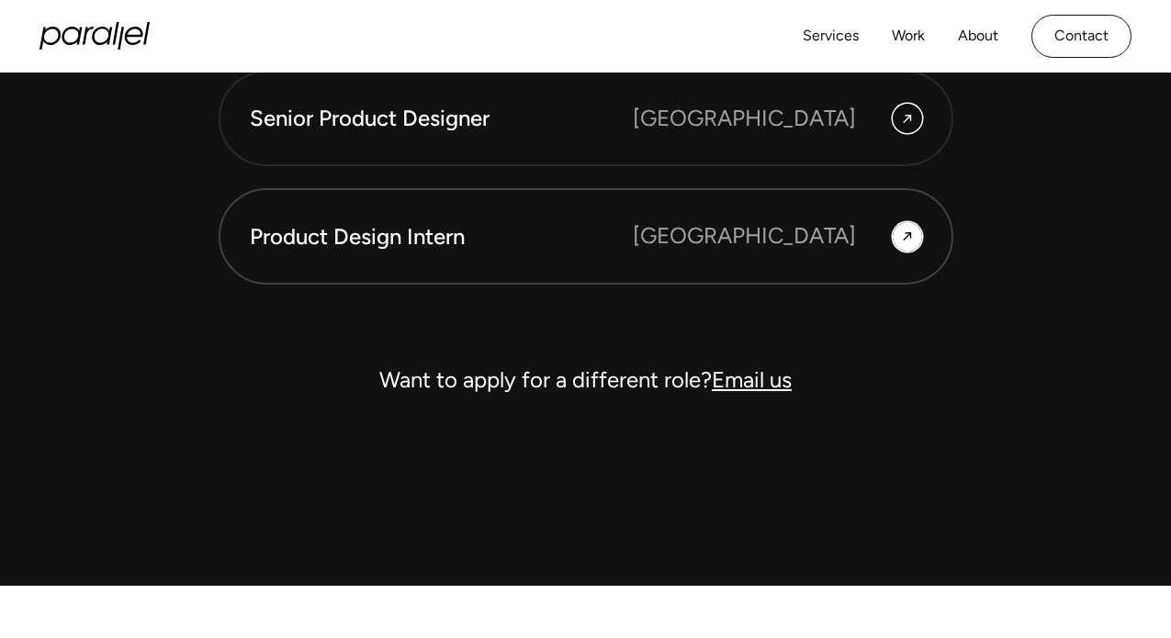
click at [356, 219] on div "Product Design Intern Bangalore" at bounding box center [586, 235] width 672 height 33
click at [423, 219] on div "Product Design Intern Bangalore" at bounding box center [586, 235] width 672 height 33
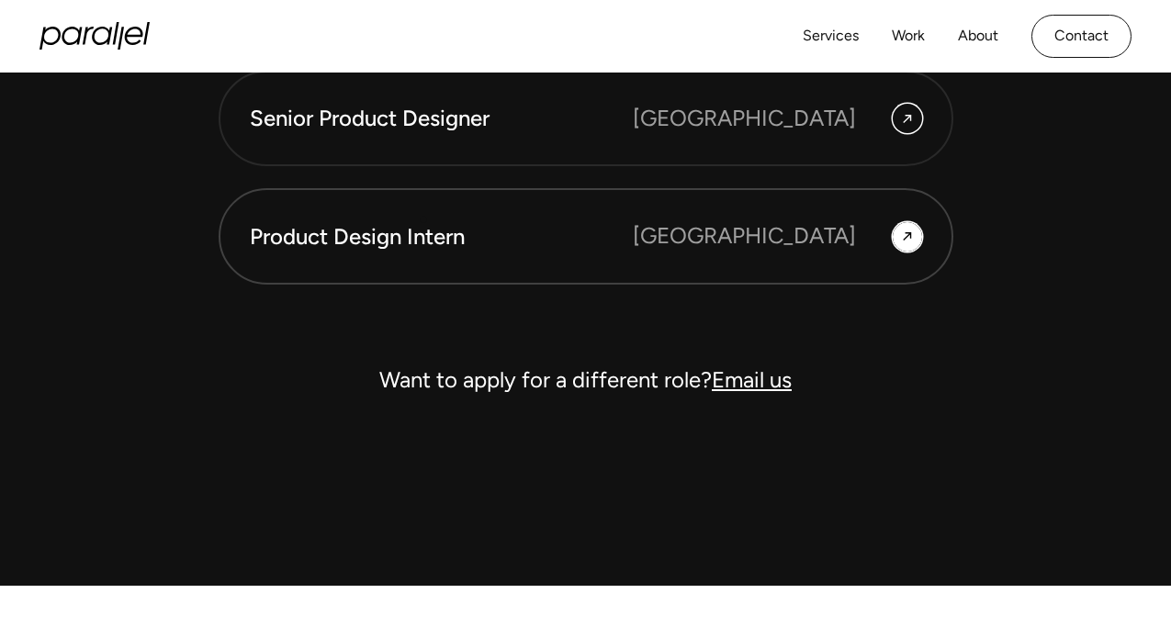
click at [423, 219] on div "Product Design Intern Bangalore" at bounding box center [586, 235] width 672 height 33
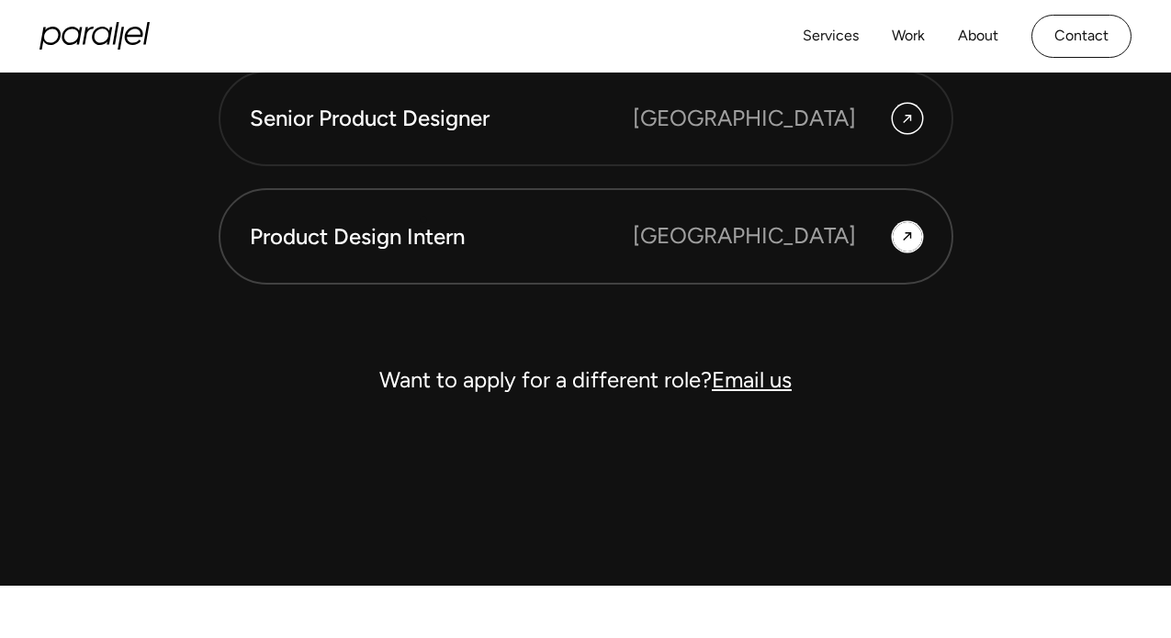
click at [423, 219] on div "Product Design Intern Bangalore" at bounding box center [586, 235] width 672 height 33
click at [898, 251] on div "Bangalore" at bounding box center [777, 235] width 289 height 33
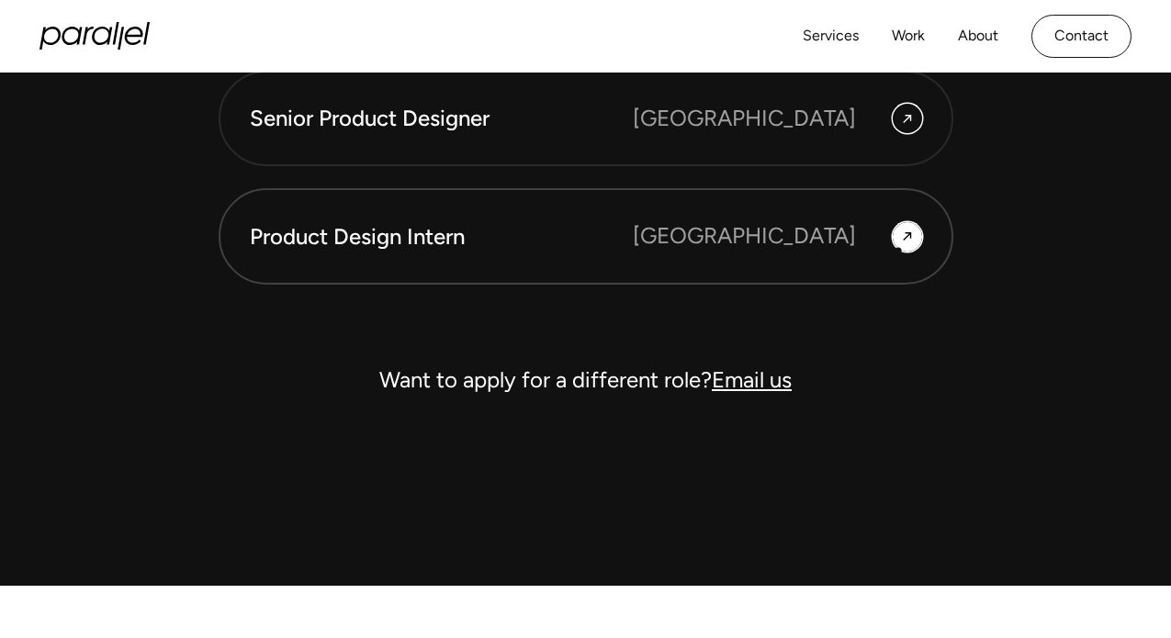
click at [898, 251] on div "Bangalore" at bounding box center [777, 235] width 289 height 33
click at [392, 266] on link "Product Design Intern Bangalore" at bounding box center [586, 236] width 735 height 96
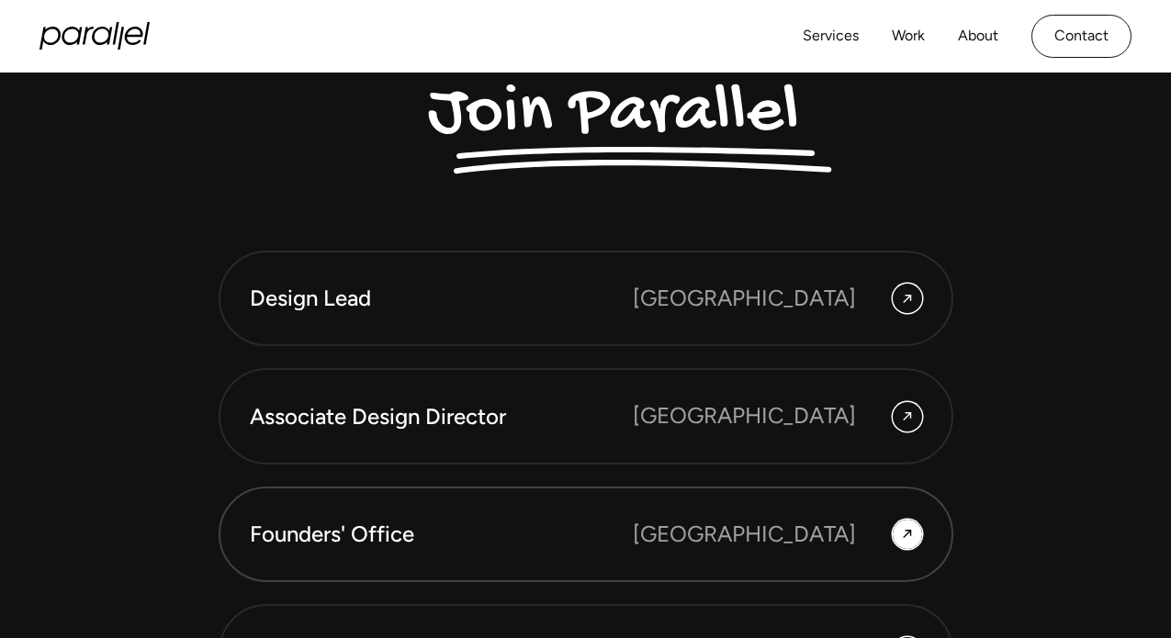
scroll to position [4730, 0]
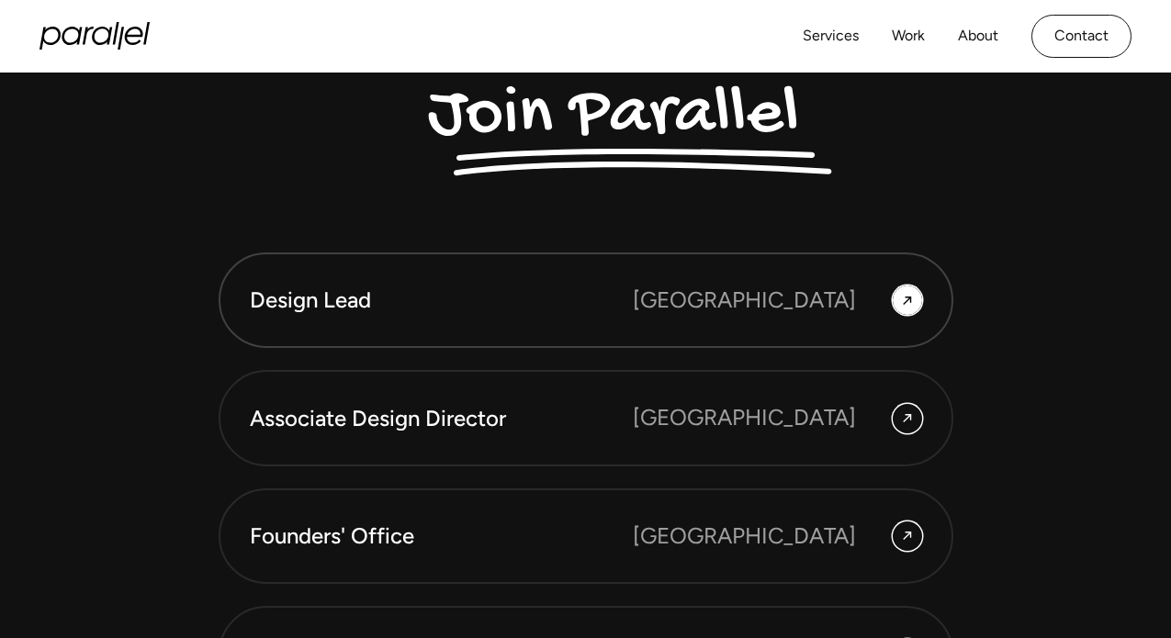
click at [926, 301] on link "Design Lead [GEOGRAPHIC_DATA]" at bounding box center [586, 301] width 735 height 96
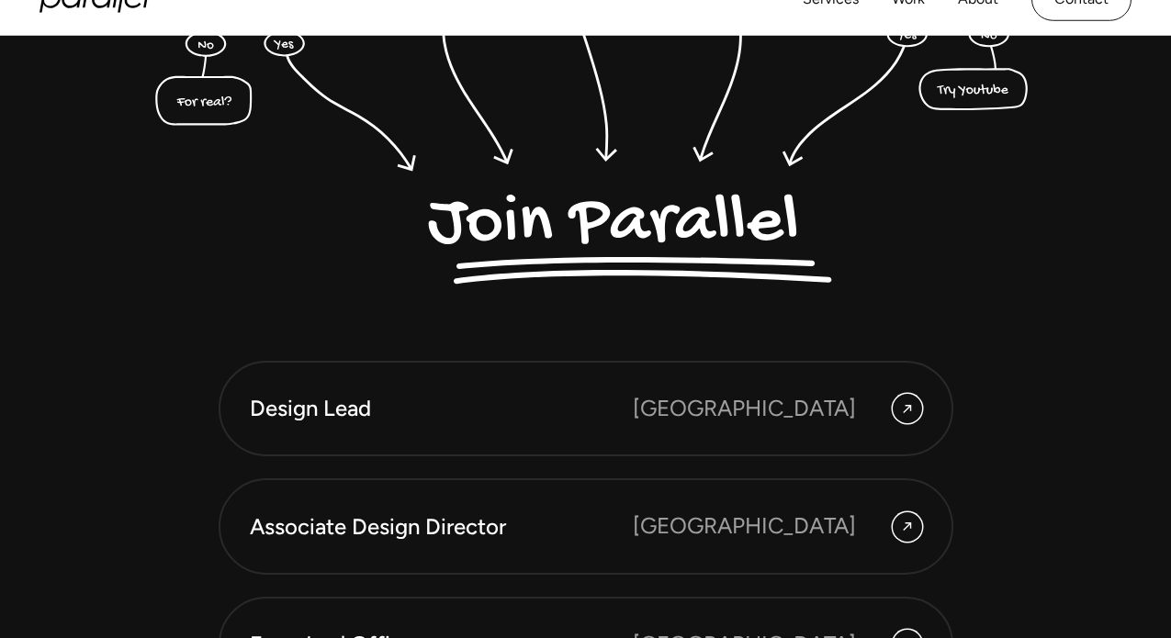
scroll to position [4636, 0]
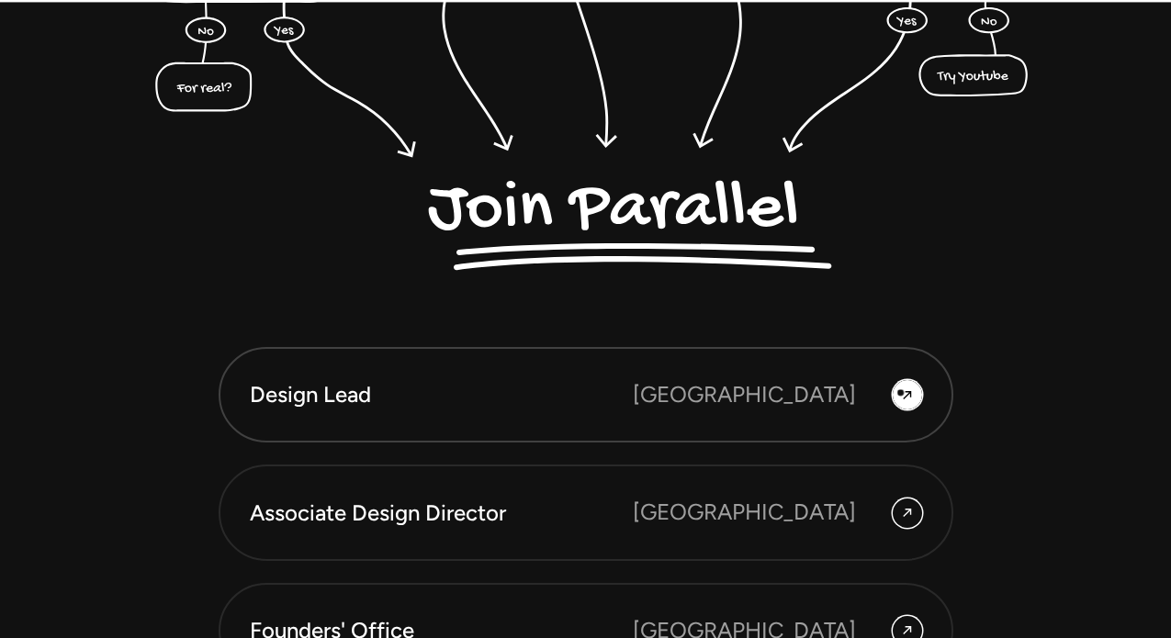
click at [902, 394] on icon at bounding box center [907, 395] width 15 height 27
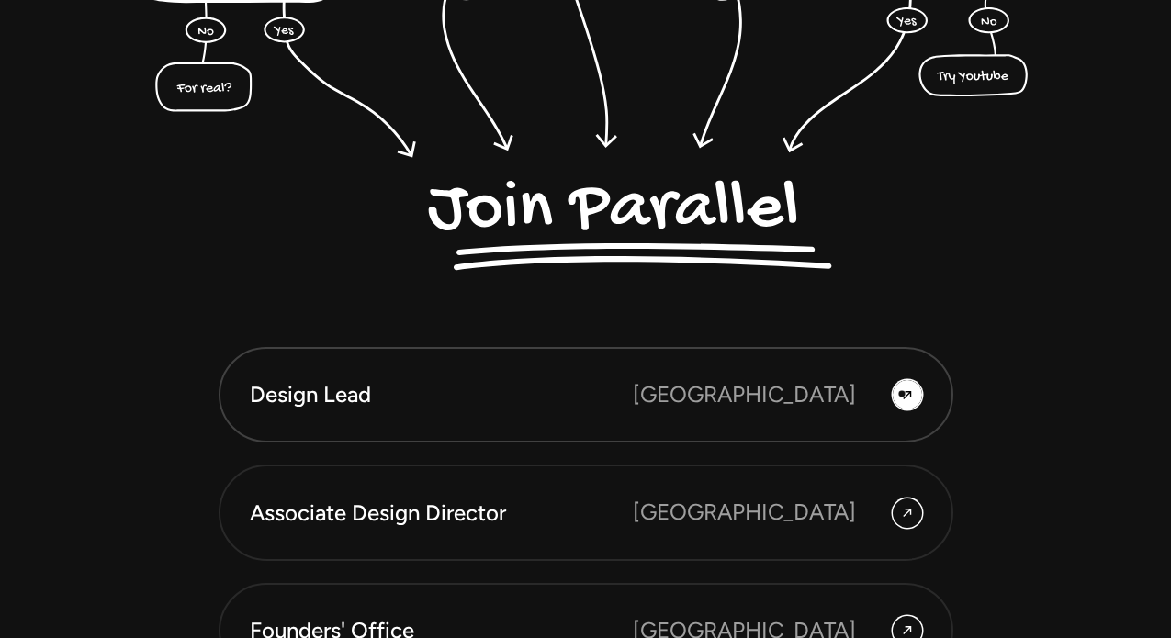
click at [902, 394] on icon at bounding box center [907, 395] width 15 height 27
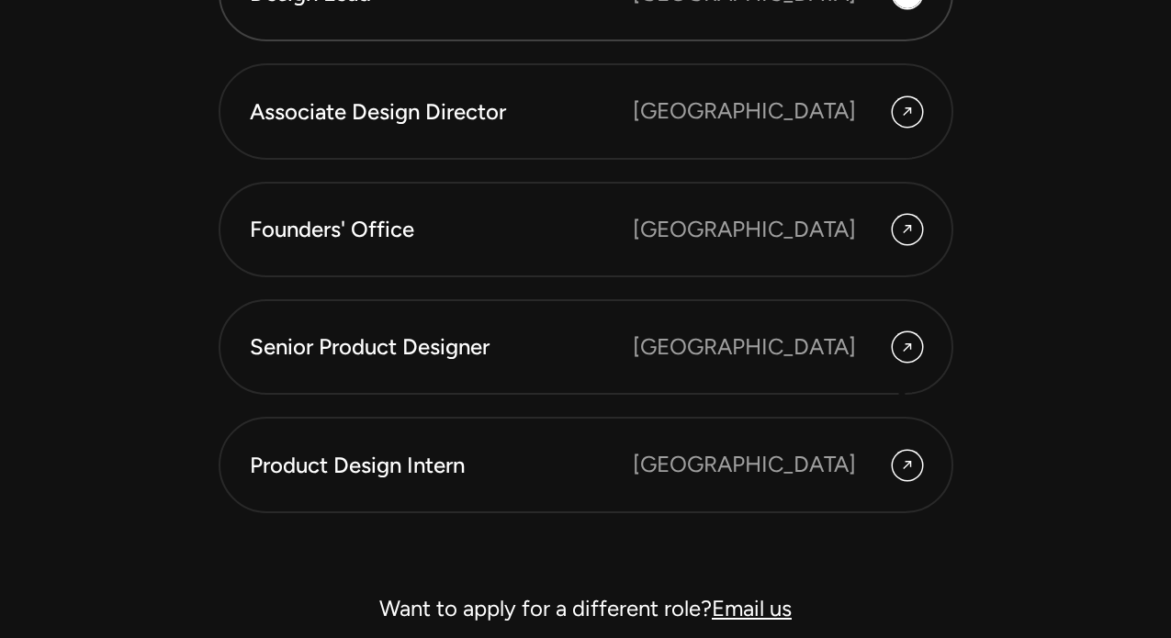
scroll to position [5086, 0]
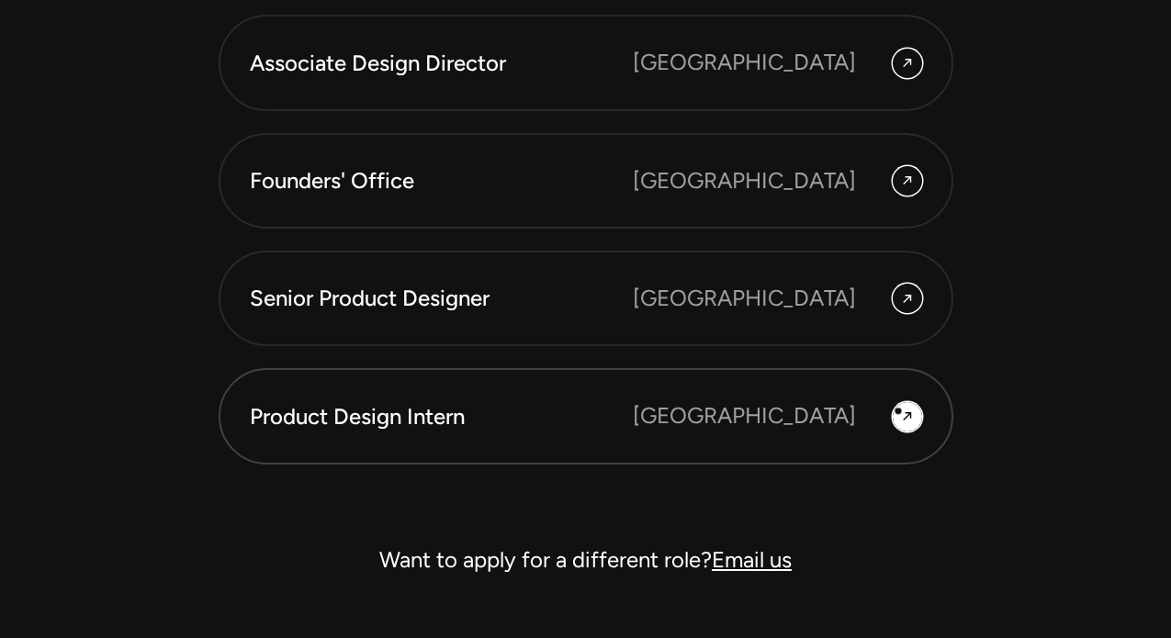
click at [898, 411] on div at bounding box center [907, 416] width 29 height 29
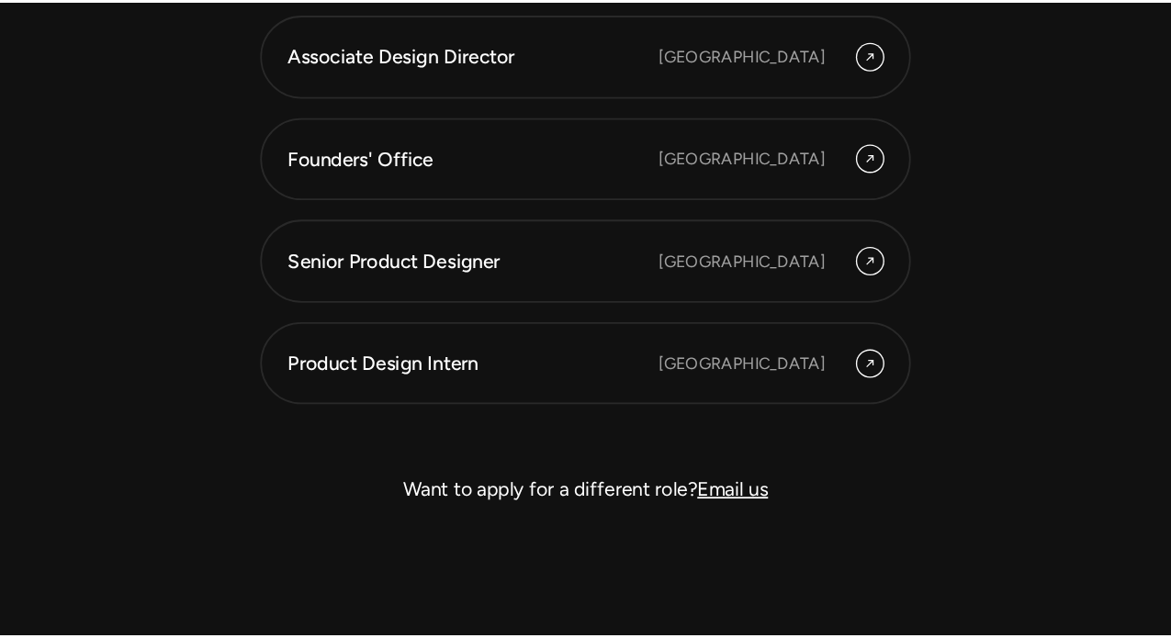
scroll to position [5086, 0]
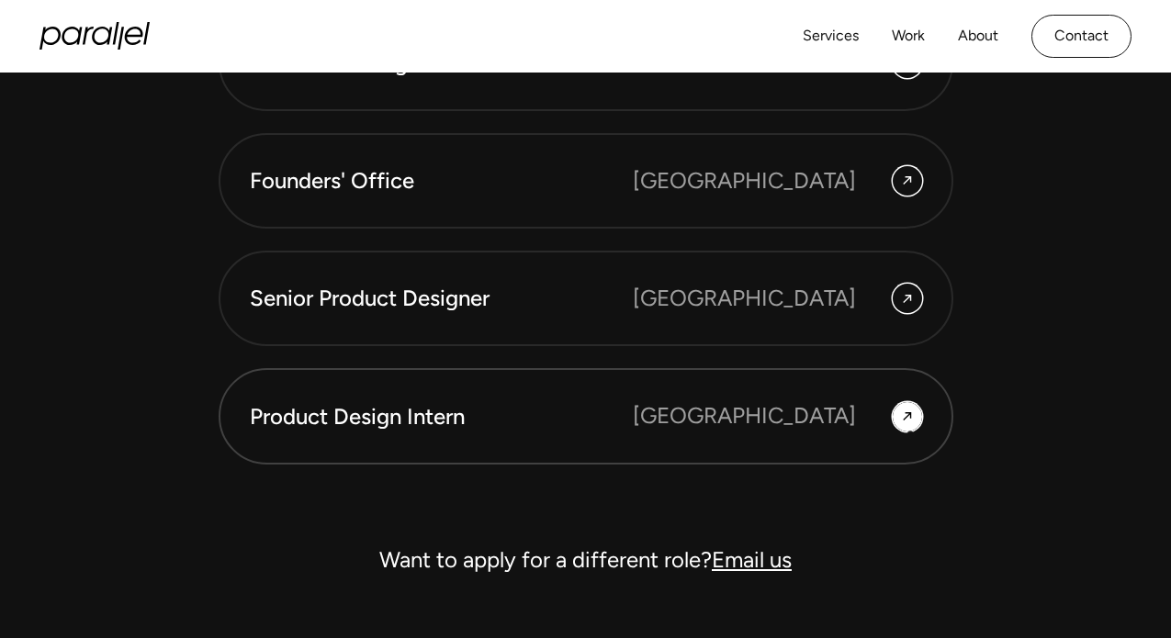
click at [904, 418] on icon at bounding box center [907, 416] width 8 height 8
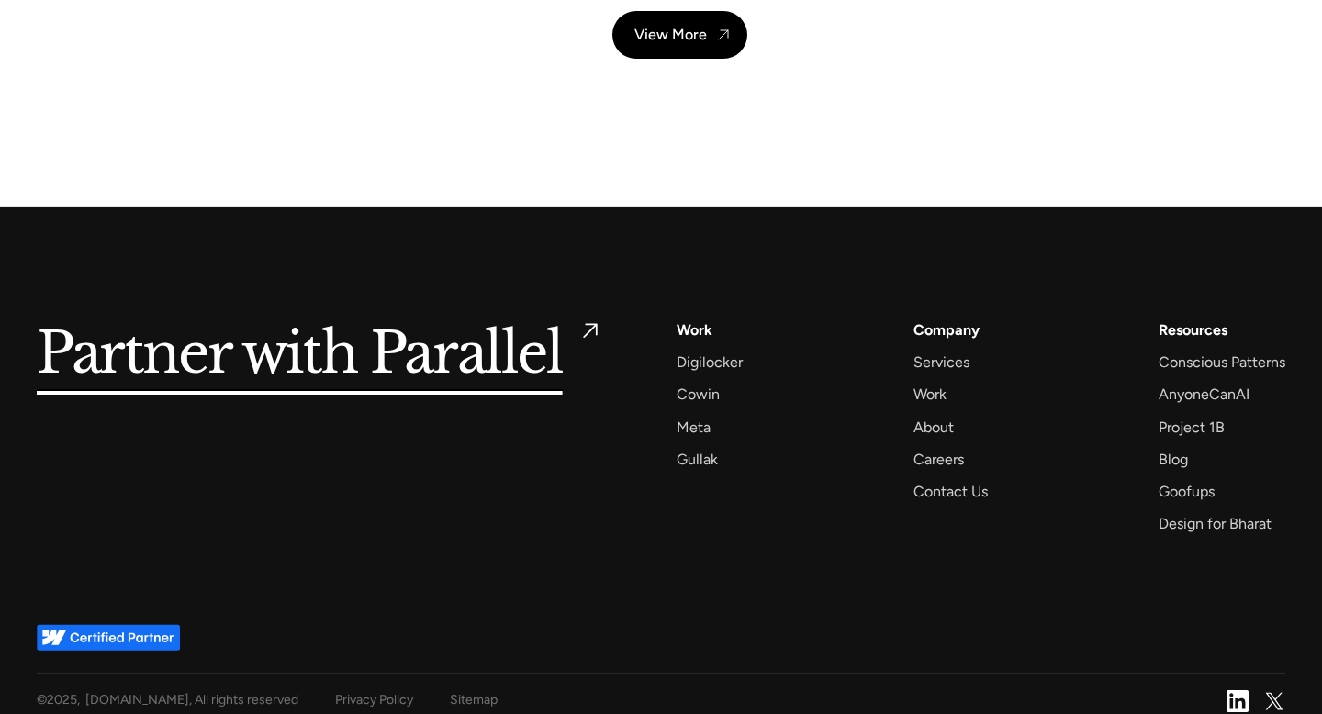
scroll to position [6594, 0]
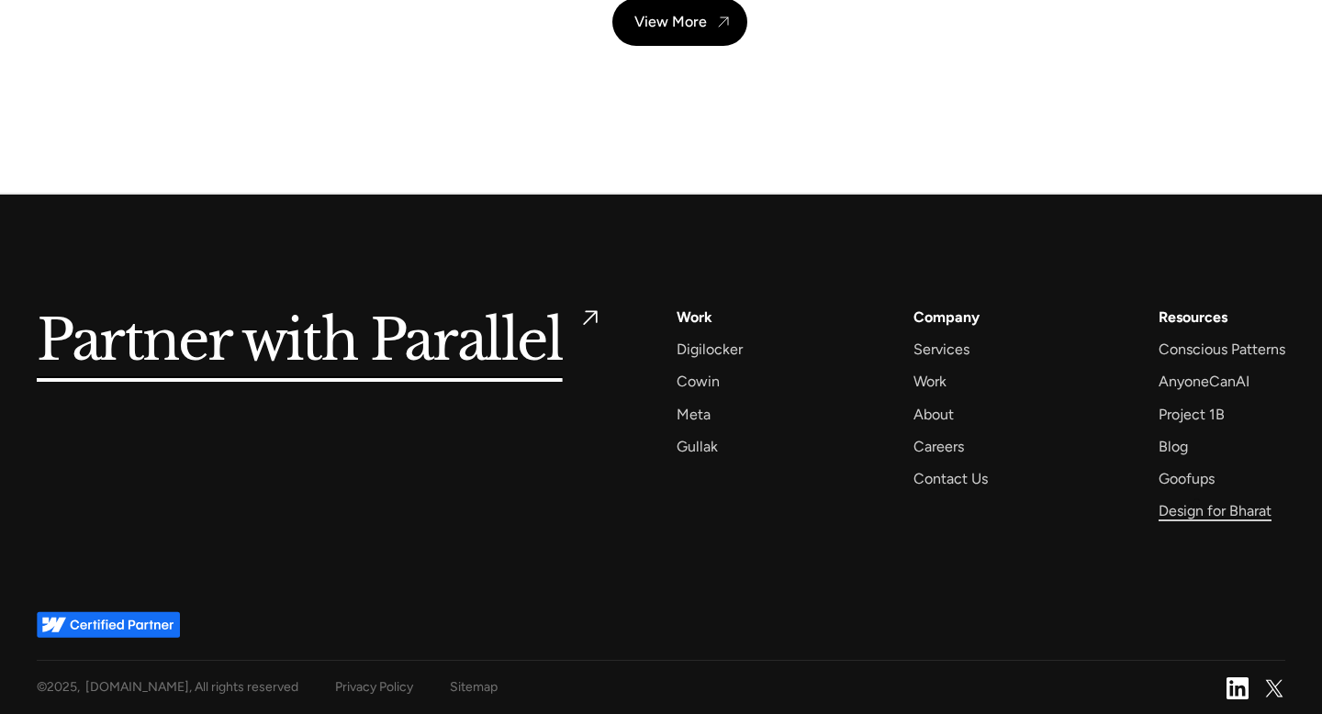
click at [1198, 503] on div "Design for Bharat" at bounding box center [1215, 511] width 113 height 25
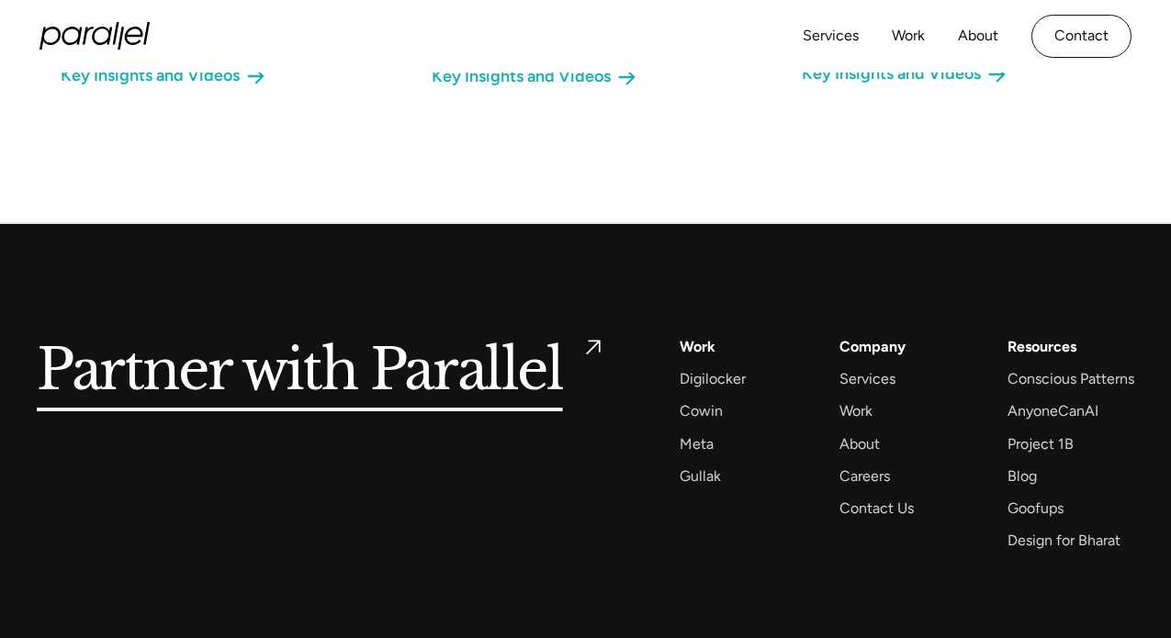
scroll to position [1760, 0]
